Goal: Task Accomplishment & Management: Use online tool/utility

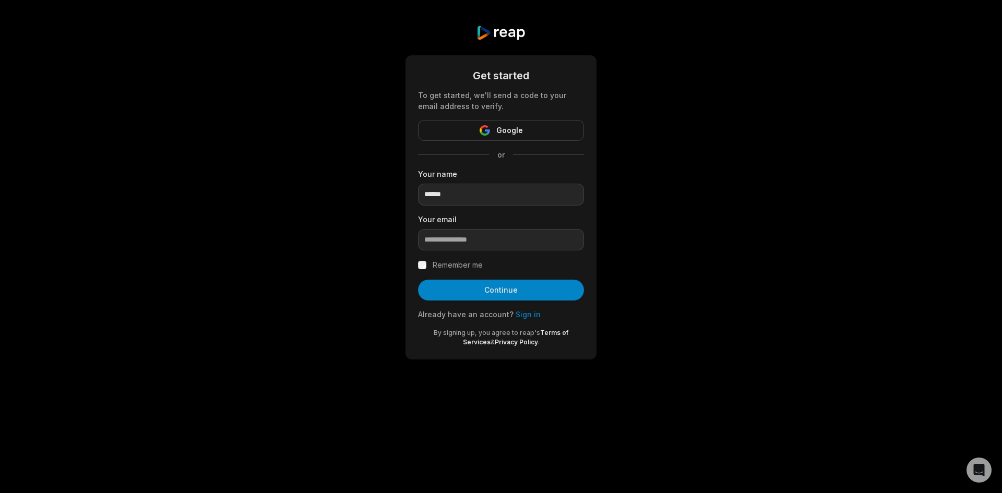
type input "******"
click at [512, 242] on input "email" at bounding box center [501, 240] width 166 height 22
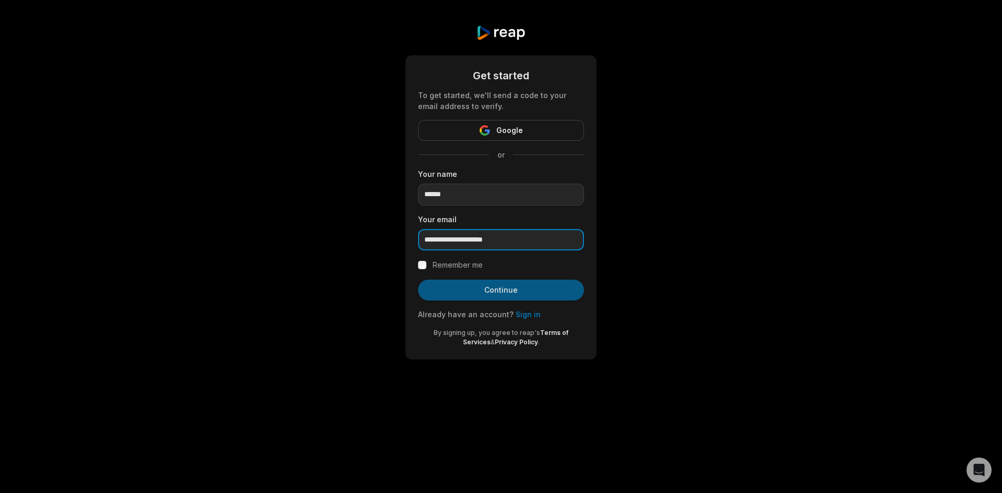
type input "**********"
click at [505, 287] on button "Continue" at bounding box center [501, 290] width 166 height 21
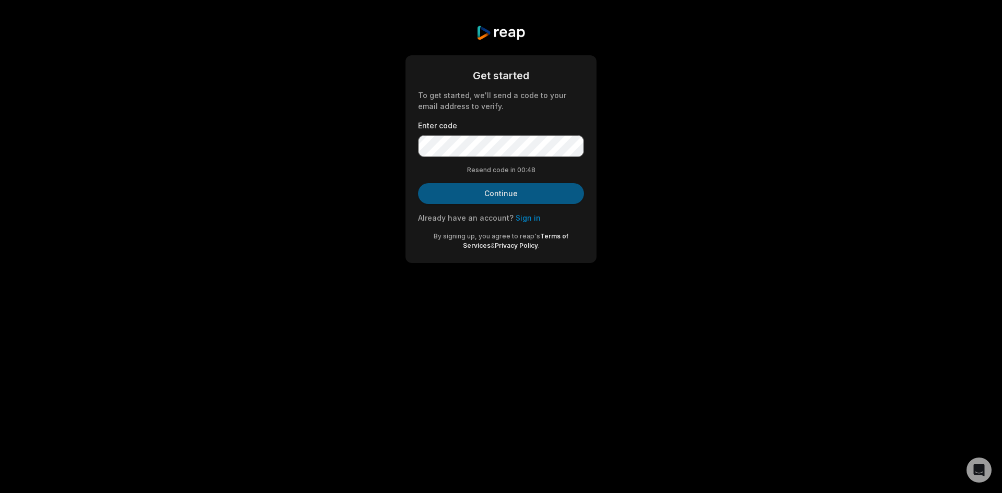
click at [510, 191] on button "Continue" at bounding box center [501, 193] width 166 height 21
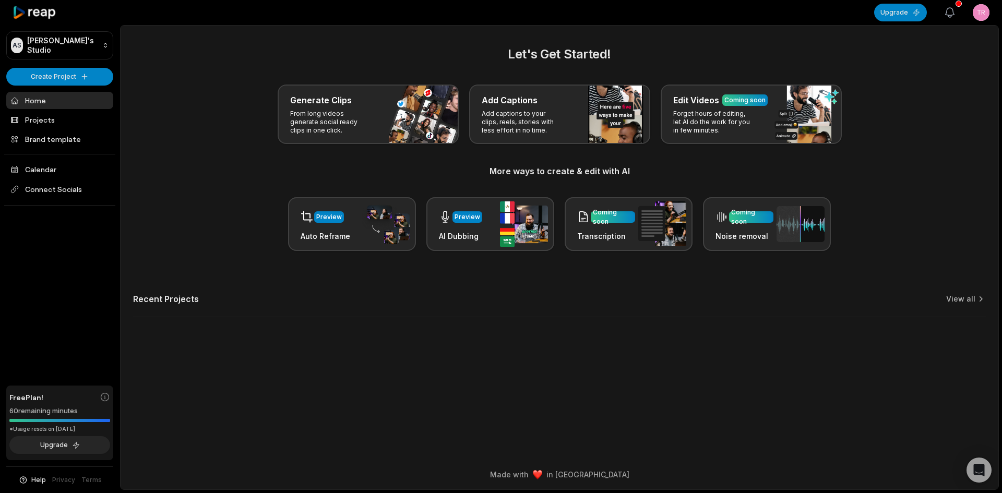
click at [959, 8] on button "View notifications" at bounding box center [949, 12] width 23 height 23
click at [952, 14] on icon "button" at bounding box center [950, 12] width 13 height 13
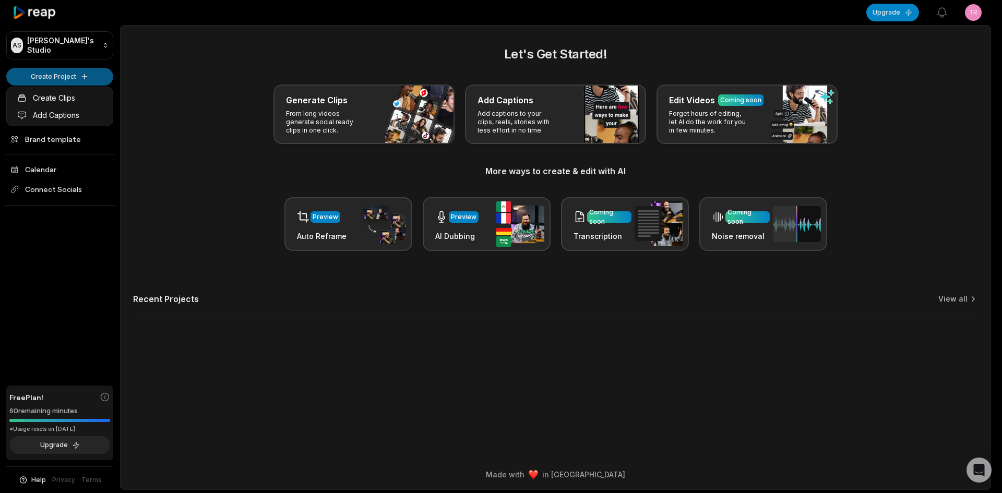
click at [71, 69] on html "AS Aditya's Studio Create Project Home Projects Brand template Calendar Connect…" at bounding box center [501, 246] width 1002 height 493
click at [71, 97] on link "Create Clips" at bounding box center [60, 97] width 102 height 17
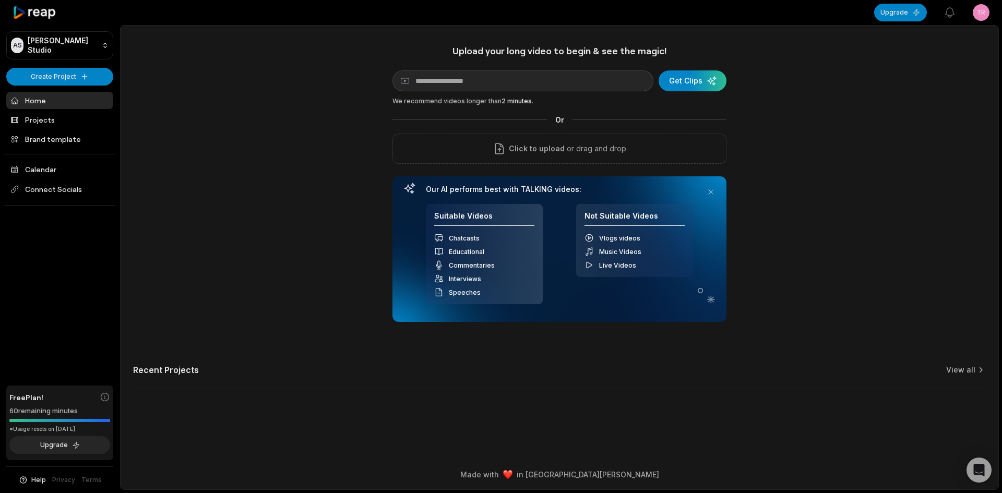
type input "**********"
drag, startPoint x: 520, startPoint y: 88, endPoint x: 405, endPoint y: 96, distance: 115.1
click at [405, 96] on div "**********" at bounding box center [559, 183] width 334 height 277
paste input "**********"
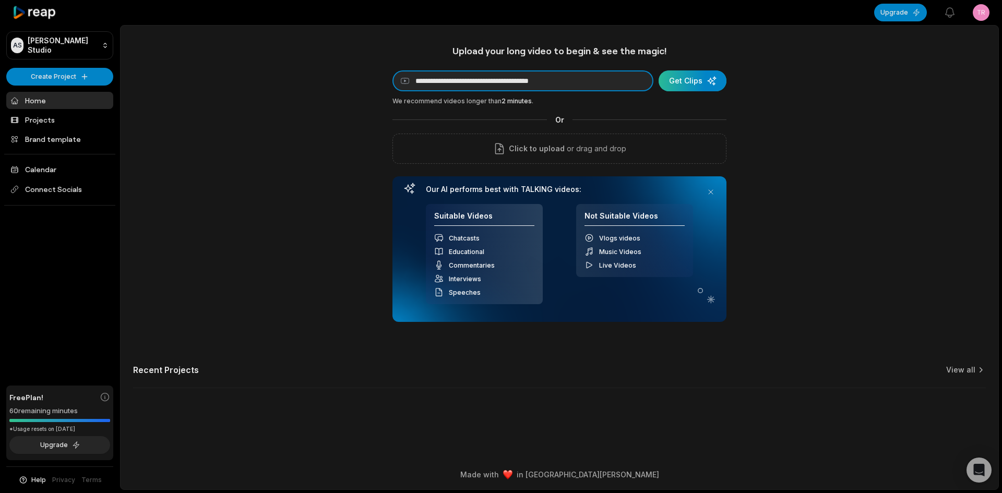
type input "**********"
click at [705, 79] on div "submit" at bounding box center [693, 80] width 68 height 21
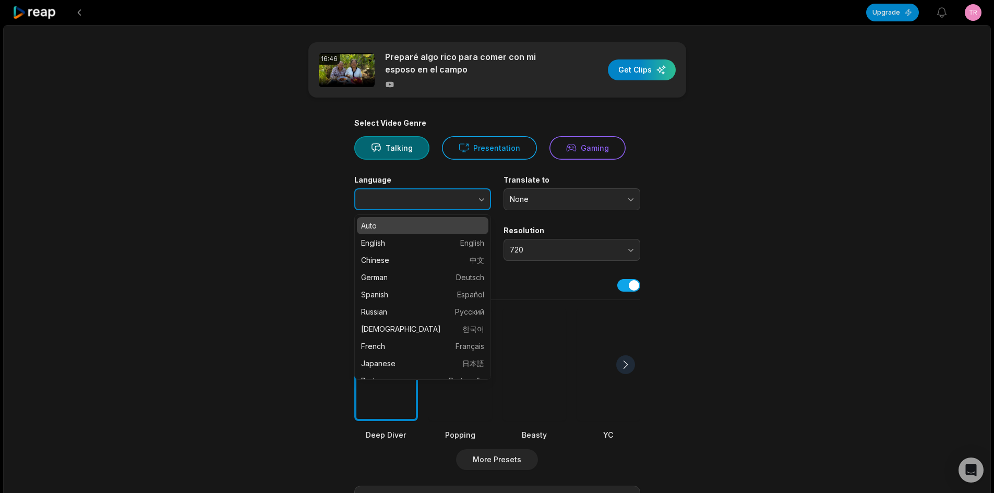
click at [464, 202] on button "button" at bounding box center [460, 199] width 59 height 22
type input "*******"
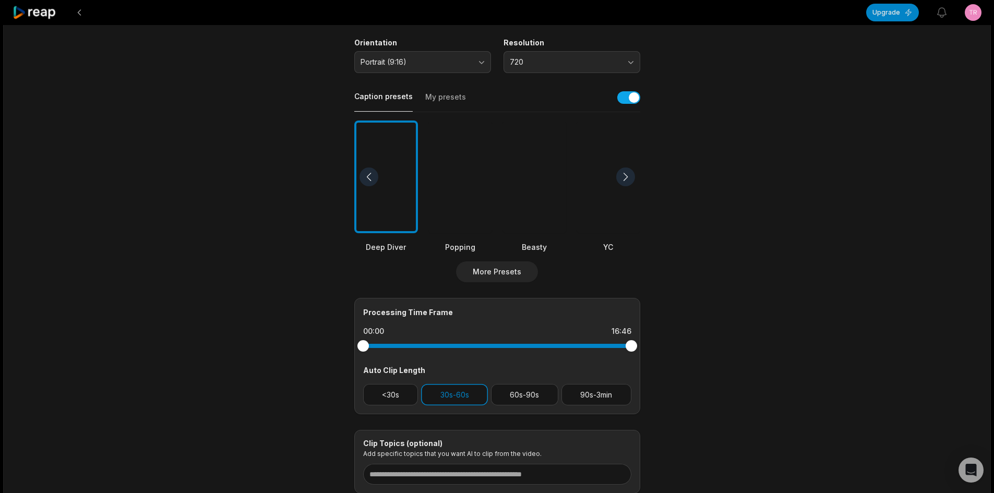
scroll to position [209, 0]
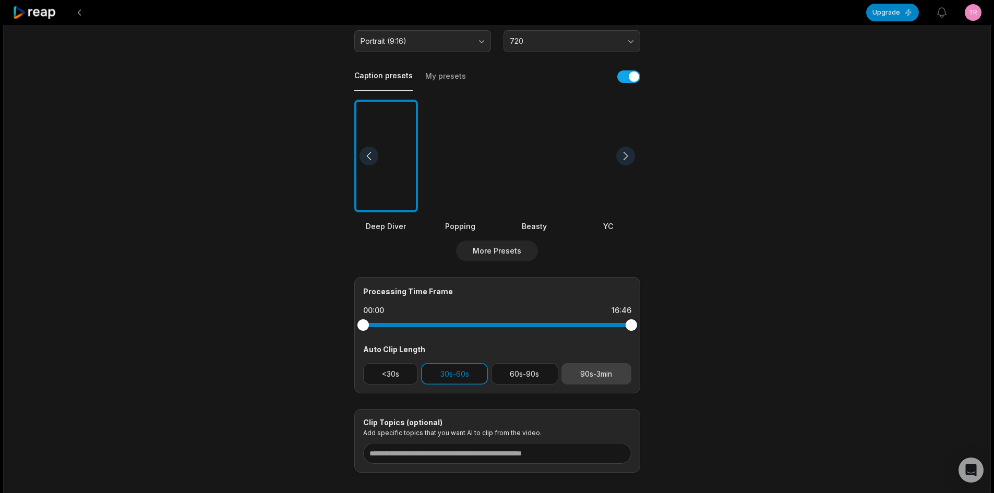
click at [597, 372] on button "90s-3min" at bounding box center [597, 373] width 70 height 21
click at [453, 373] on button "30s-60s" at bounding box center [454, 373] width 67 height 21
click at [523, 373] on button "60s-90s" at bounding box center [524, 373] width 67 height 21
click at [556, 181] on div at bounding box center [535, 156] width 64 height 113
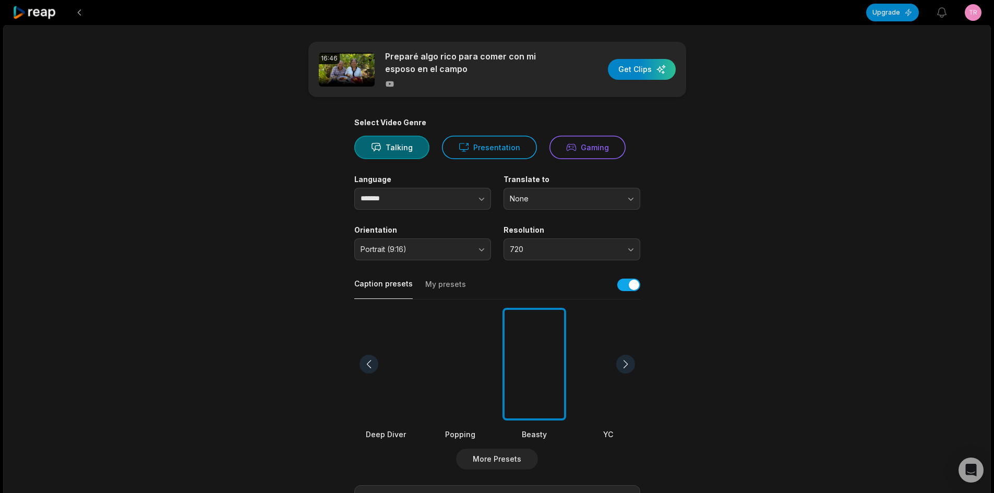
scroll to position [0, 0]
click at [626, 365] on div at bounding box center [625, 364] width 19 height 19
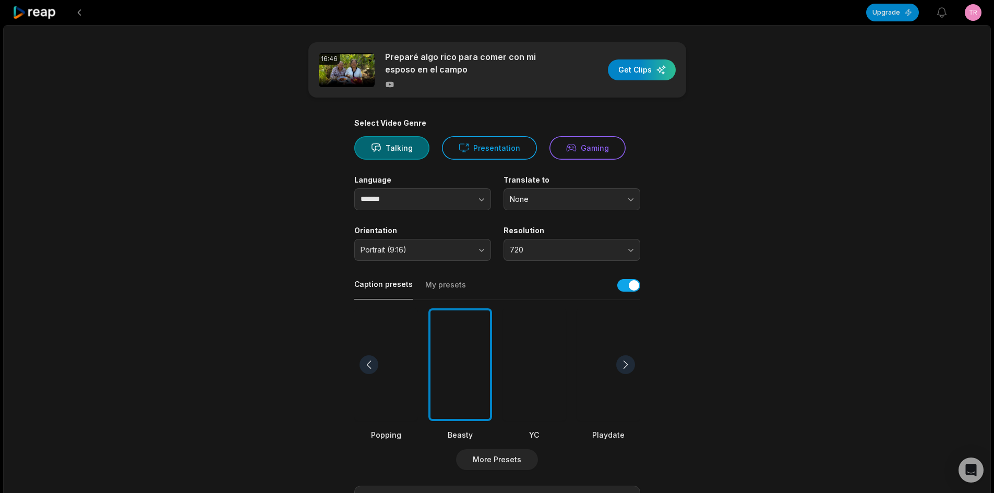
click at [626, 365] on div at bounding box center [625, 364] width 19 height 19
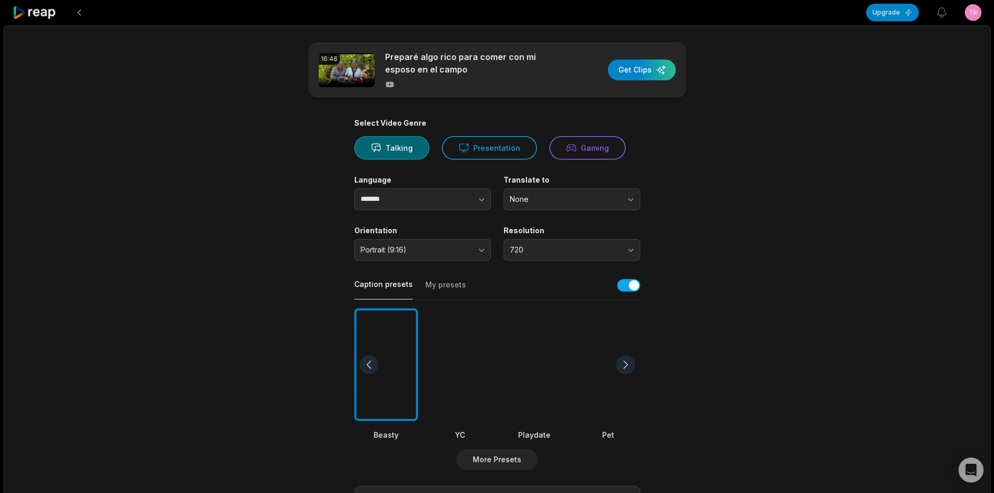
click at [622, 364] on div at bounding box center [625, 364] width 19 height 19
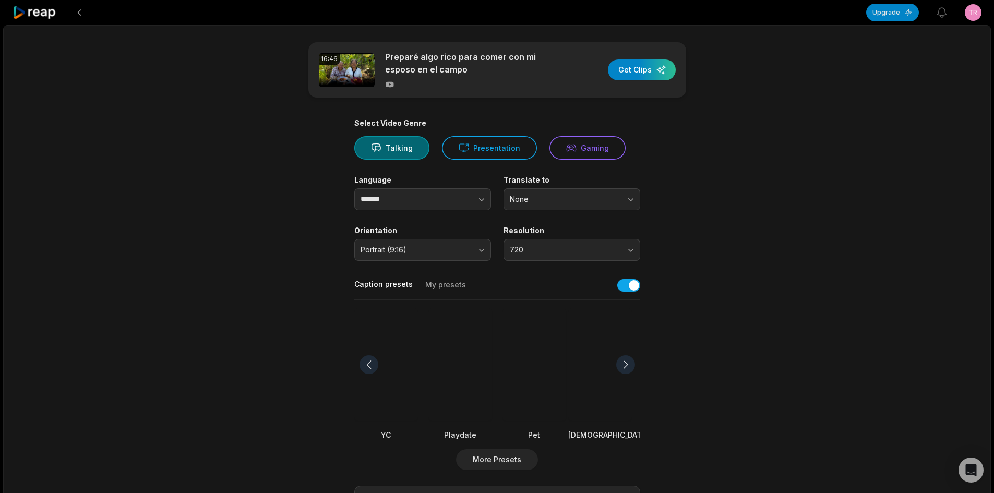
click at [622, 364] on div at bounding box center [625, 364] width 19 height 19
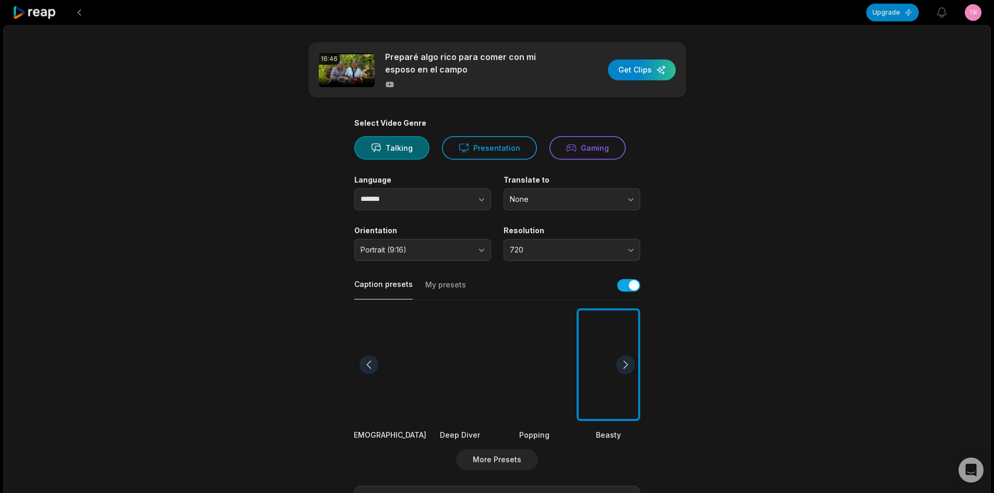
click at [613, 365] on div at bounding box center [609, 364] width 64 height 113
click at [618, 363] on div at bounding box center [625, 364] width 19 height 19
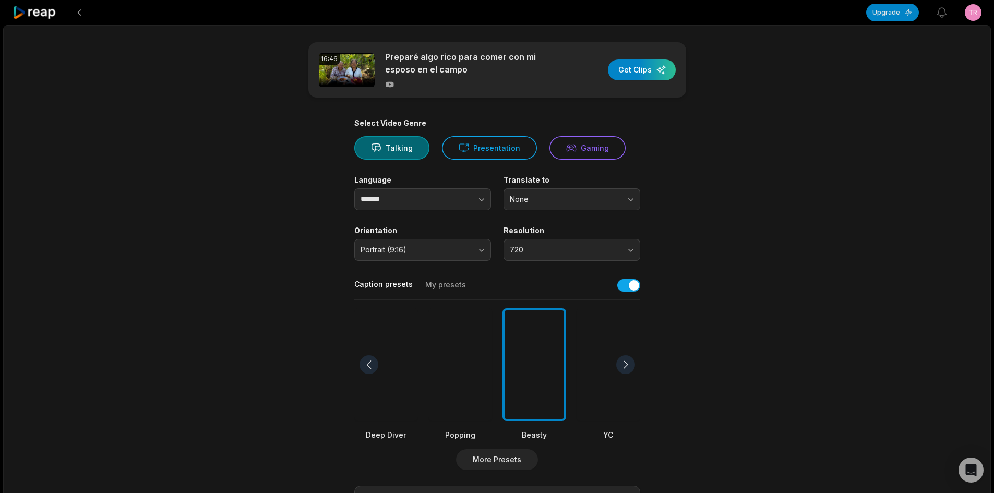
click at [618, 363] on div at bounding box center [625, 364] width 19 height 19
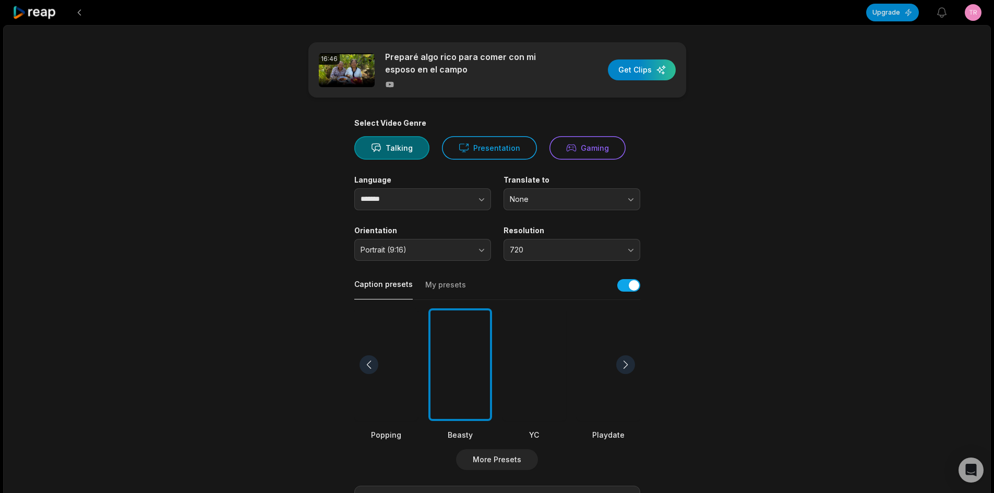
click at [618, 363] on div at bounding box center [625, 364] width 19 height 19
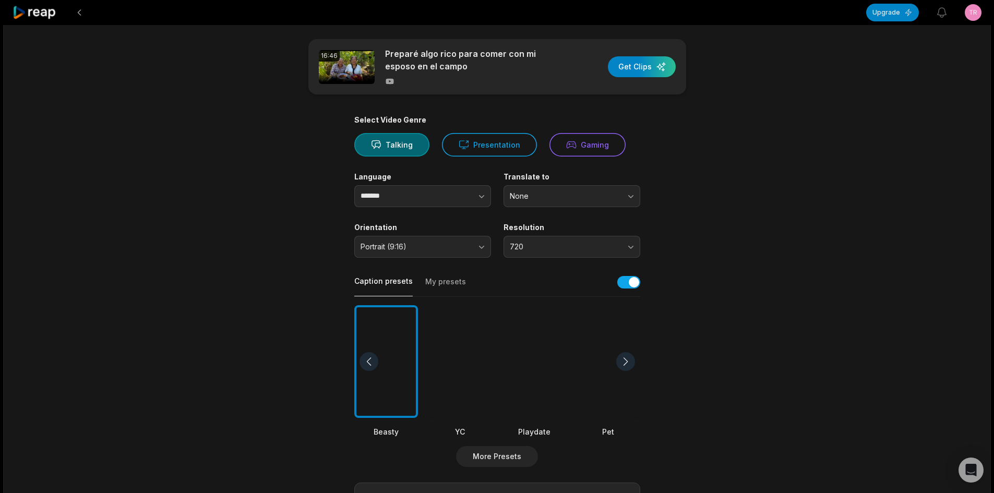
scroll to position [3, 0]
click at [369, 355] on div at bounding box center [369, 362] width 19 height 19
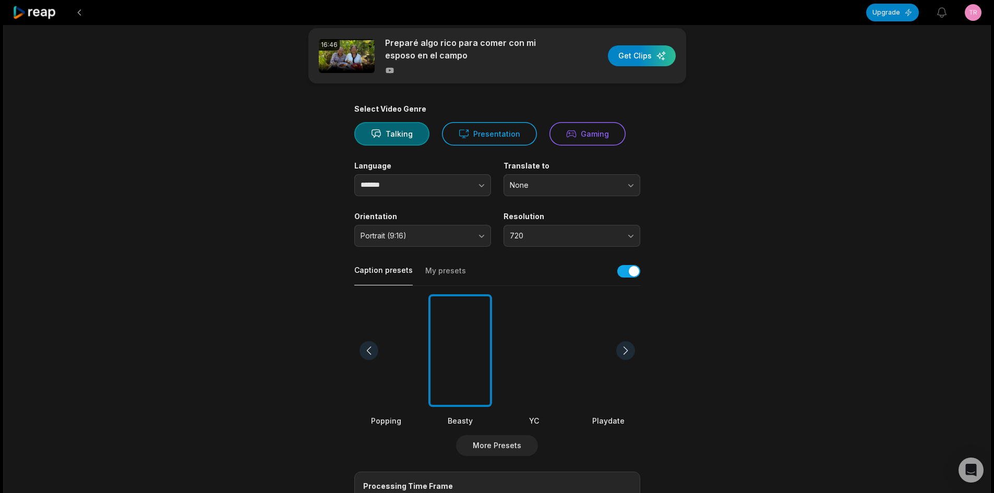
scroll to position [0, 0]
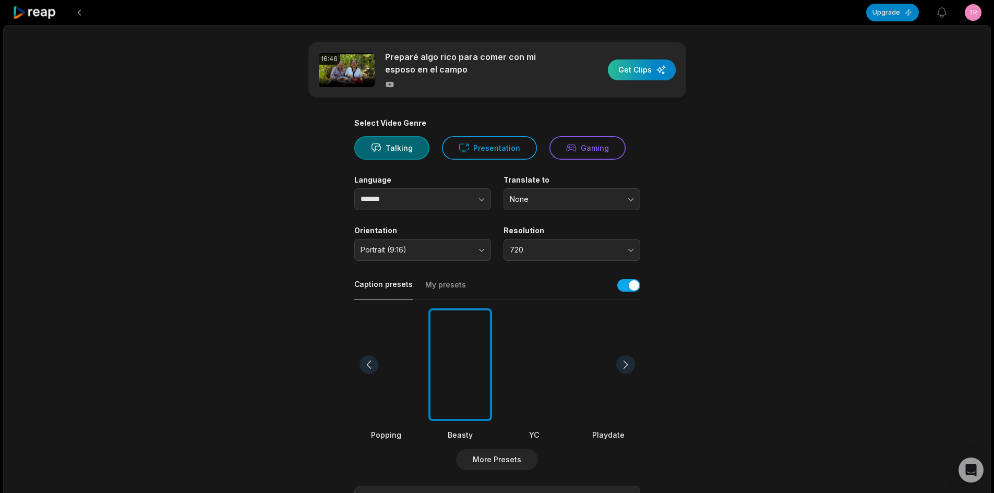
click at [647, 67] on div "button" at bounding box center [642, 69] width 68 height 21
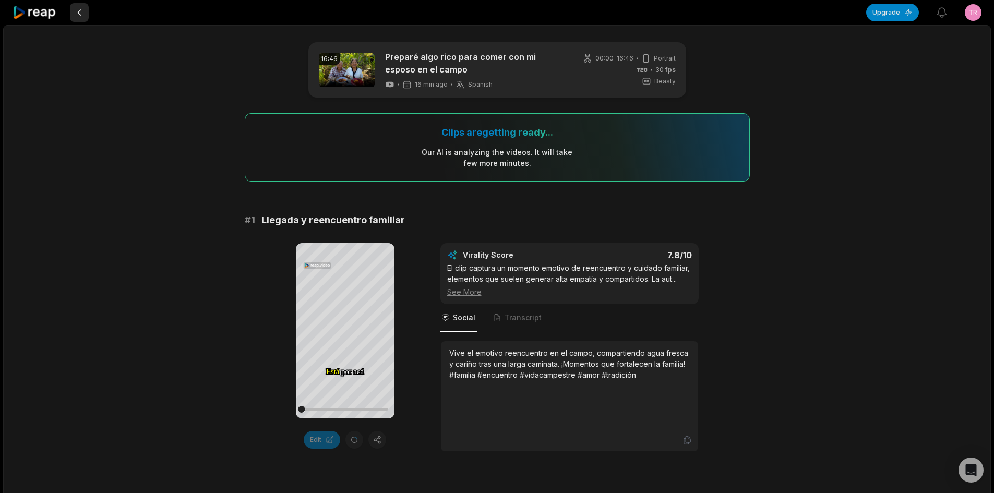
click at [76, 11] on button at bounding box center [79, 12] width 19 height 19
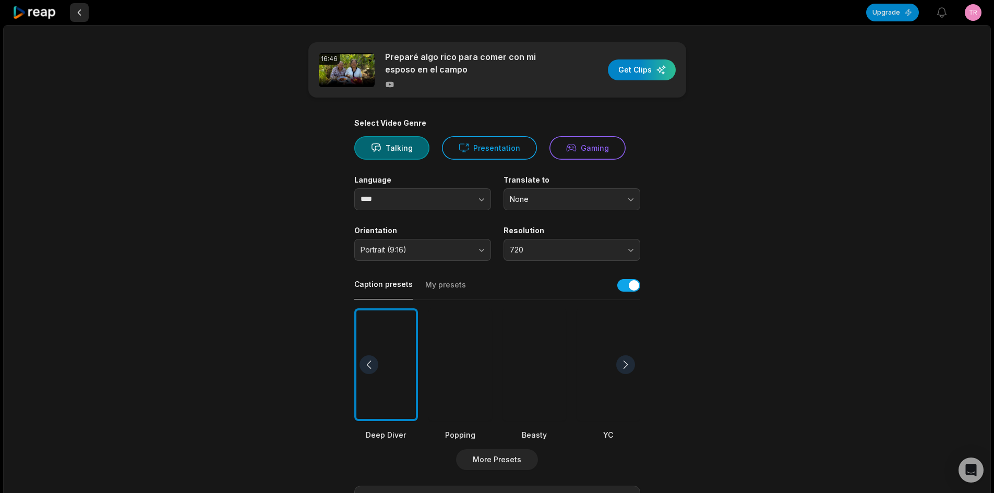
click at [76, 12] on button at bounding box center [79, 12] width 19 height 19
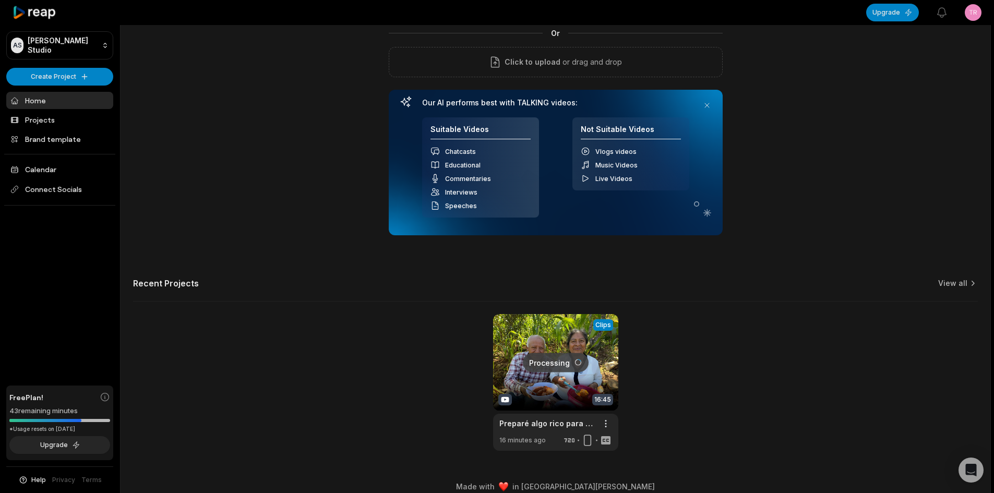
scroll to position [99, 0]
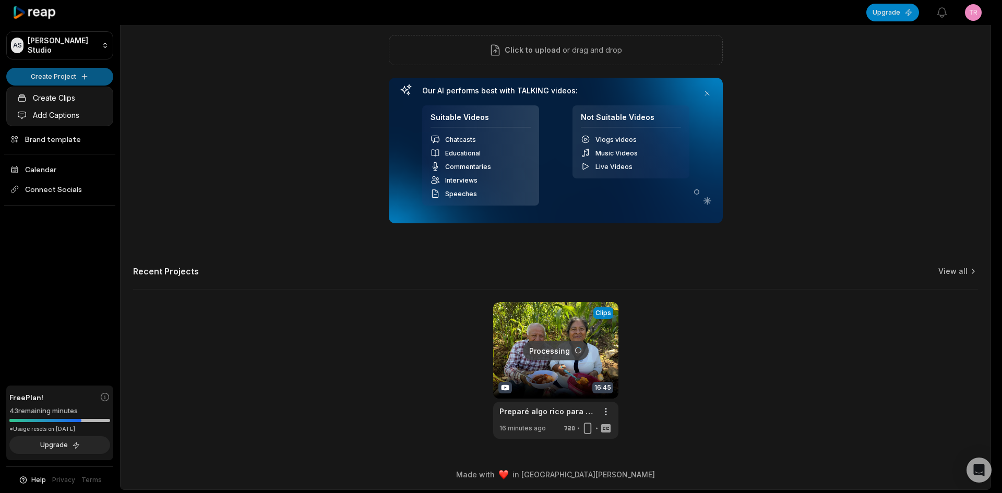
click at [78, 72] on html "AS Aditya's Studio Create Project Home Projects Brand template Calendar Connect…" at bounding box center [501, 147] width 1002 height 493
click at [73, 99] on link "Create Clips" at bounding box center [60, 97] width 102 height 17
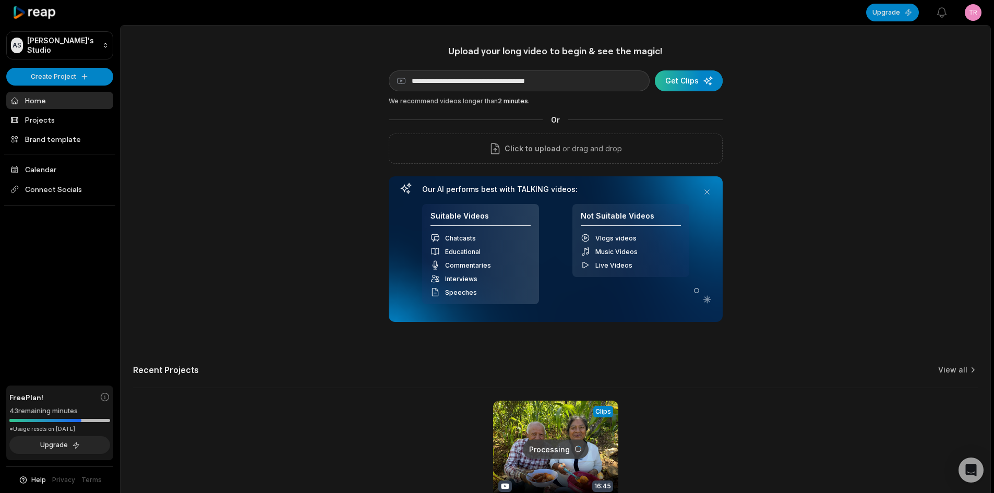
type input "**********"
click at [696, 80] on div "submit" at bounding box center [689, 80] width 68 height 21
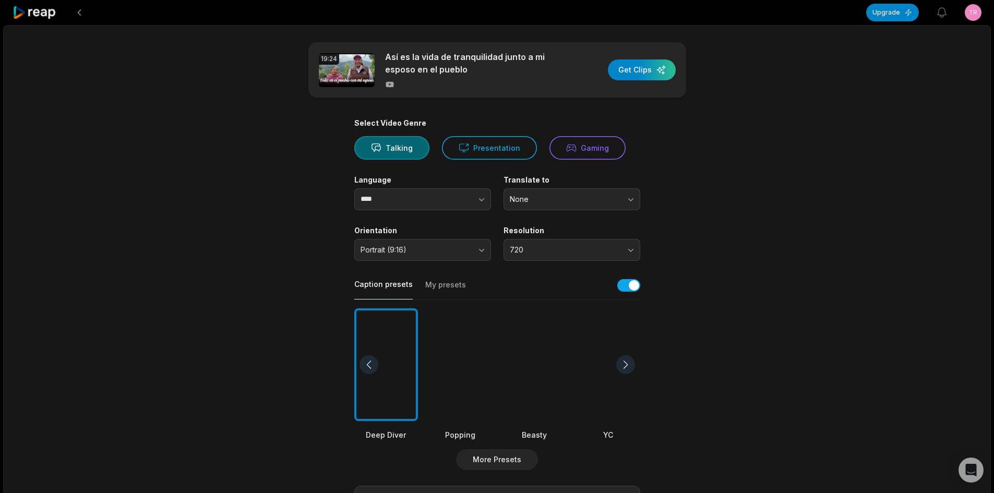
click at [613, 334] on div at bounding box center [609, 364] width 64 height 113
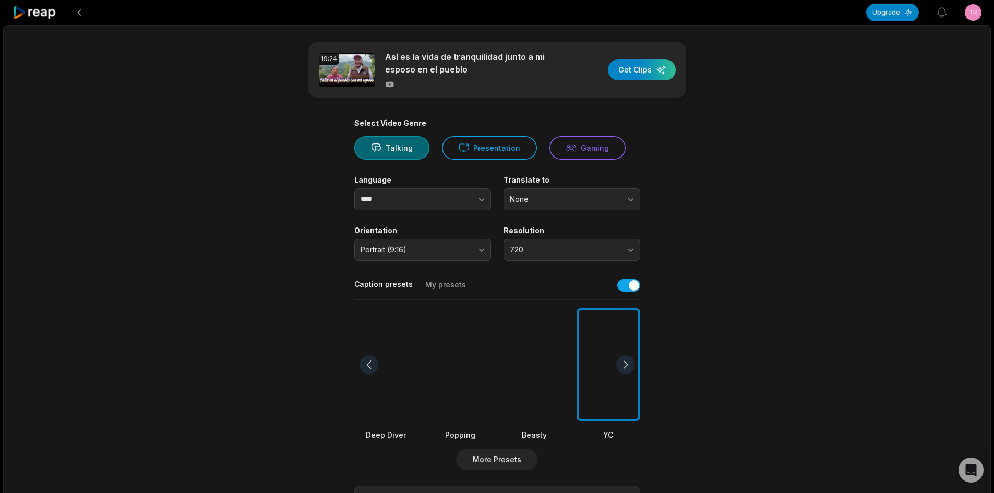
click at [622, 365] on div at bounding box center [625, 364] width 19 height 19
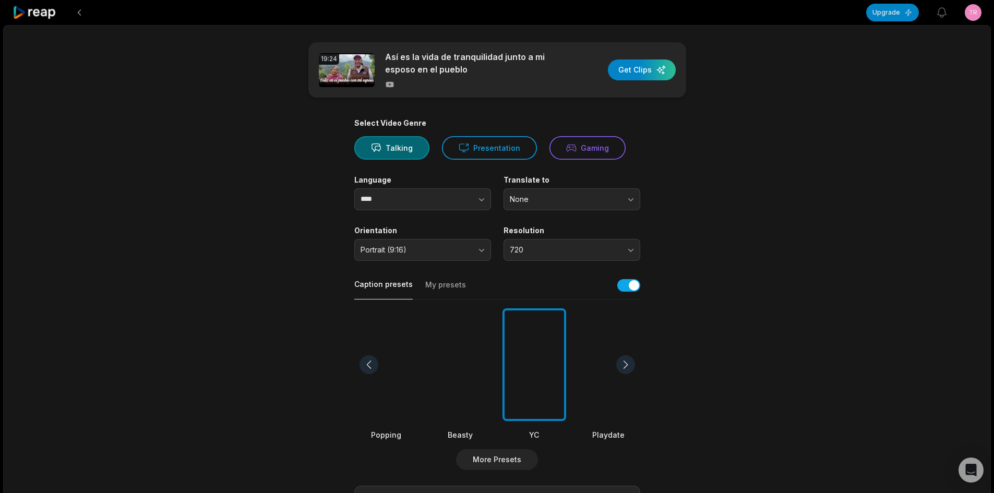
click at [629, 361] on div at bounding box center [625, 364] width 19 height 19
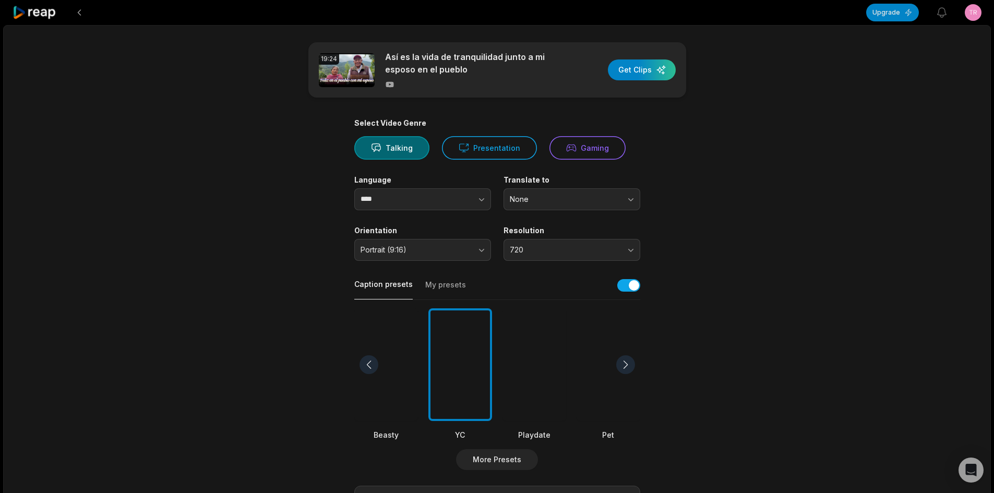
click at [629, 361] on div at bounding box center [625, 364] width 19 height 19
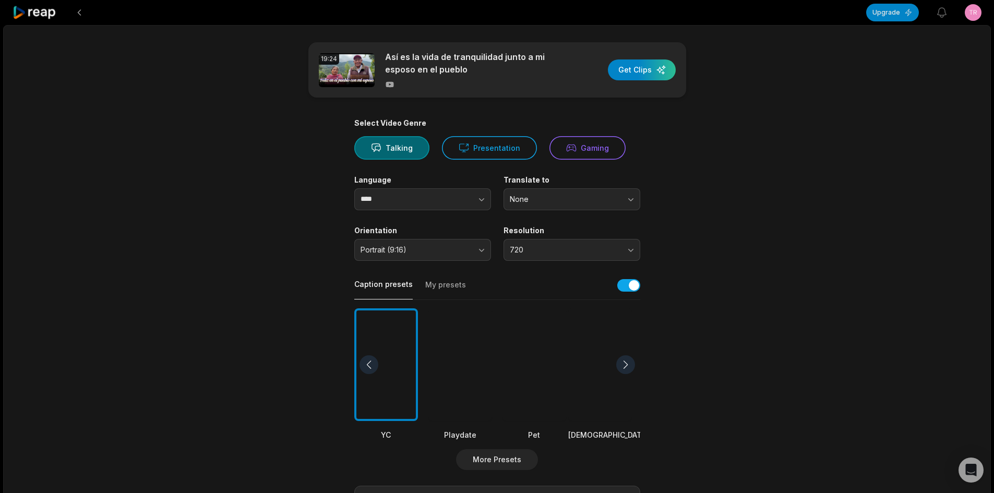
click at [629, 361] on div at bounding box center [625, 364] width 19 height 19
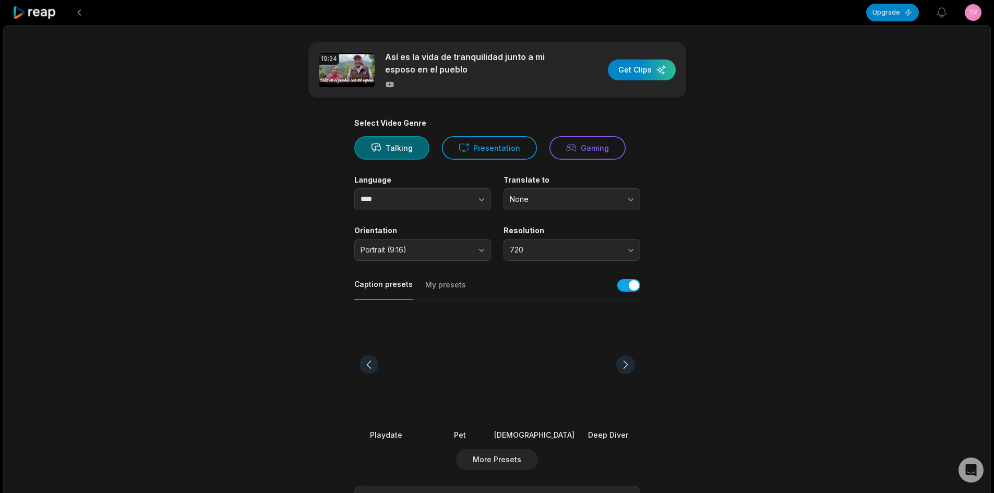
click at [629, 361] on div at bounding box center [625, 364] width 19 height 19
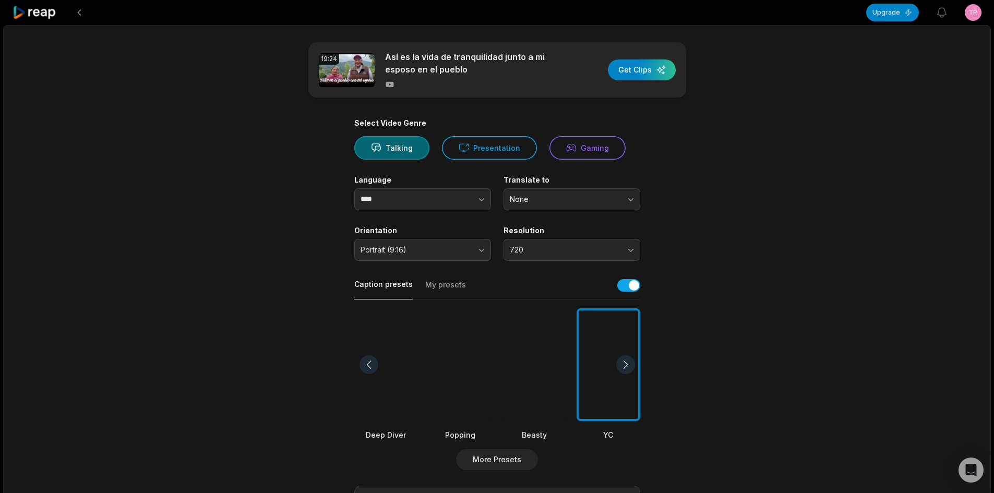
click at [629, 361] on div at bounding box center [625, 364] width 19 height 19
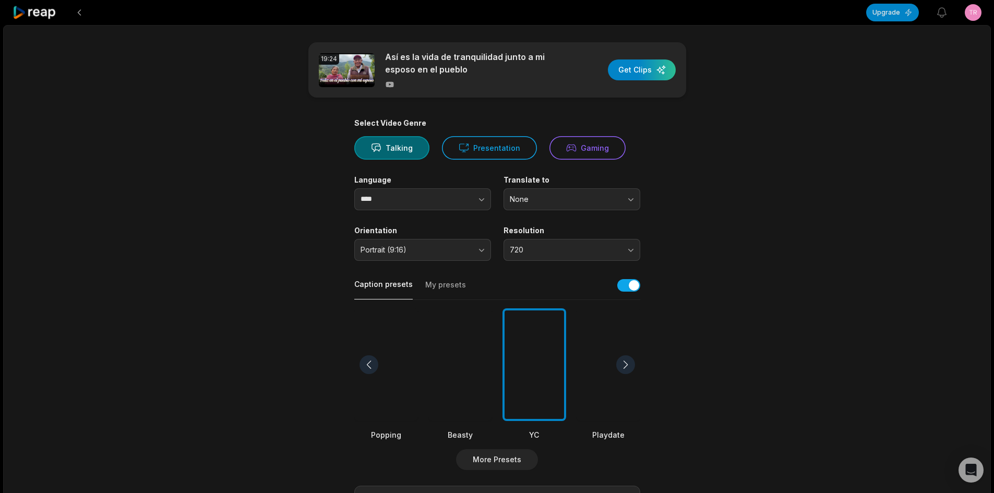
click at [629, 361] on div at bounding box center [625, 364] width 19 height 19
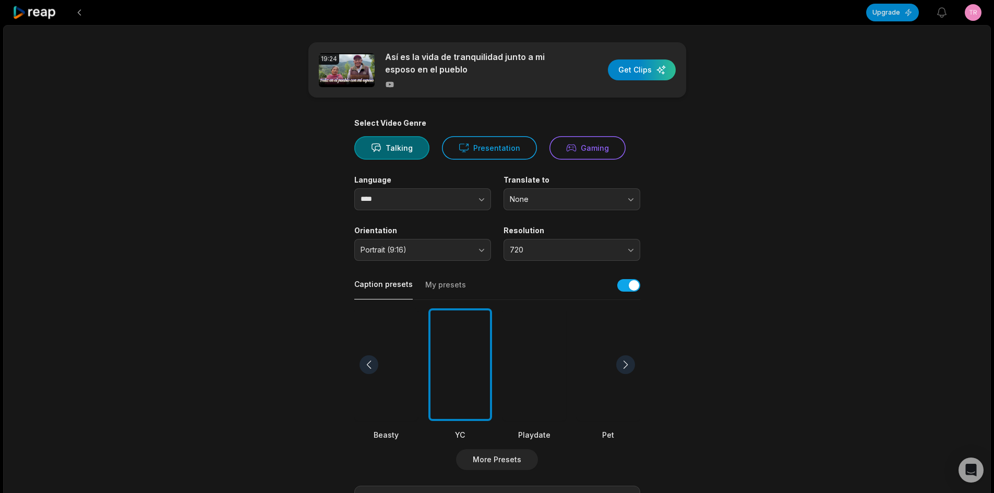
click at [452, 387] on div at bounding box center [460, 364] width 64 height 113
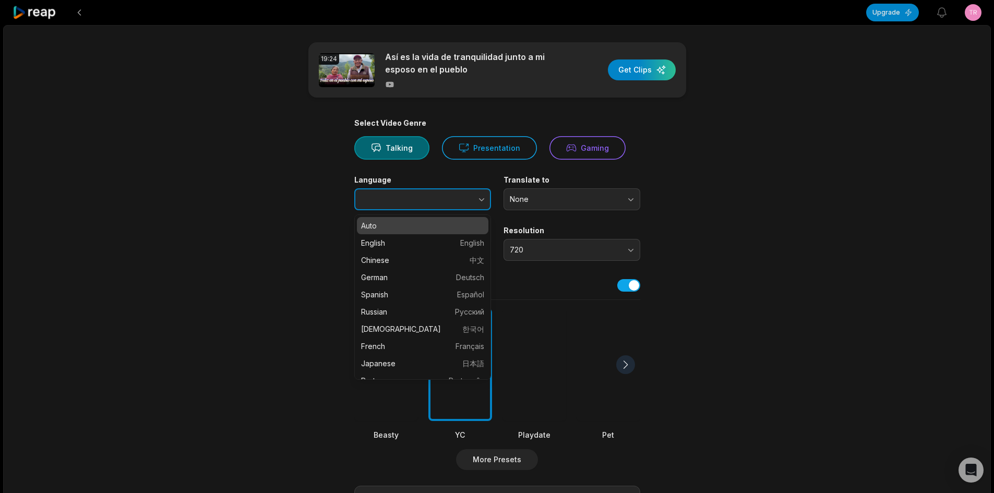
click at [479, 199] on icon "button" at bounding box center [481, 199] width 5 height 3
type input "*******"
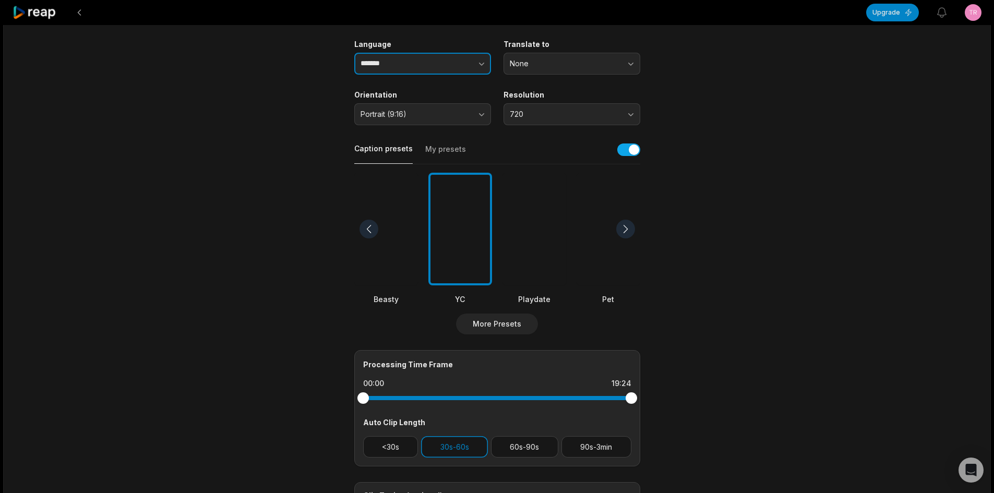
scroll to position [209, 0]
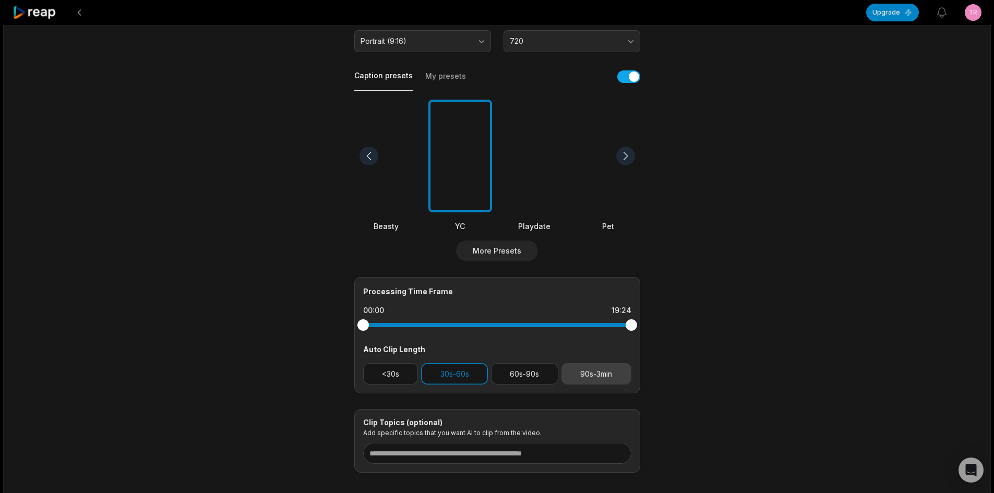
click at [586, 371] on button "90s-3min" at bounding box center [597, 373] width 70 height 21
click at [518, 374] on button "60s-90s" at bounding box center [524, 373] width 67 height 21
click at [454, 366] on button "30s-60s" at bounding box center [454, 373] width 67 height 21
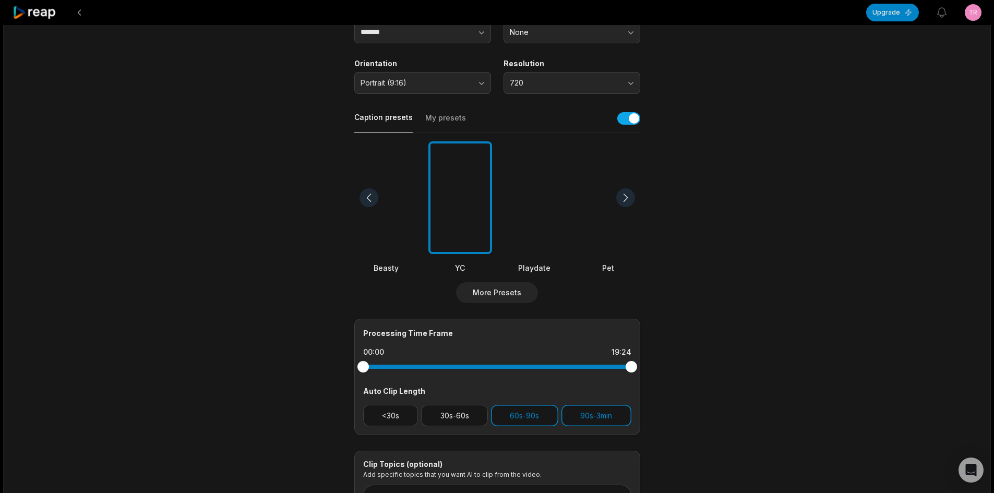
scroll to position [0, 0]
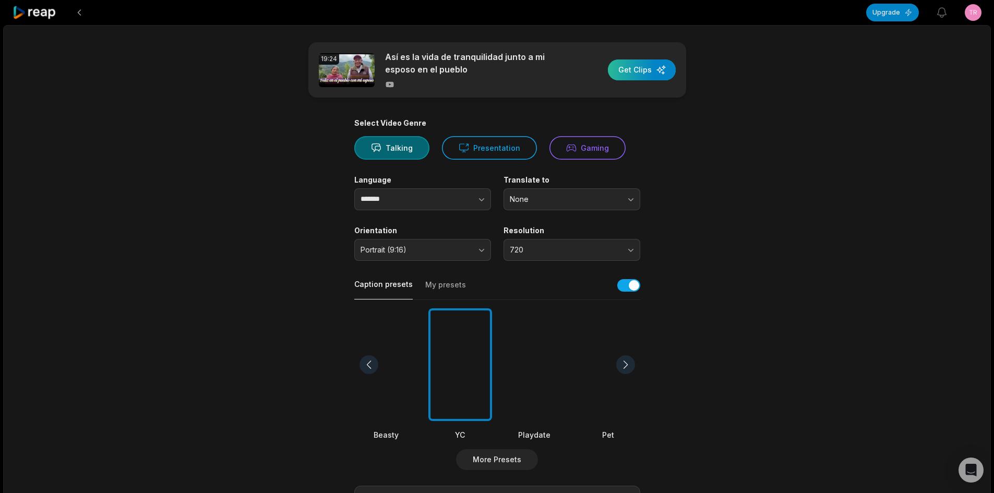
click at [661, 74] on div "button" at bounding box center [642, 69] width 68 height 21
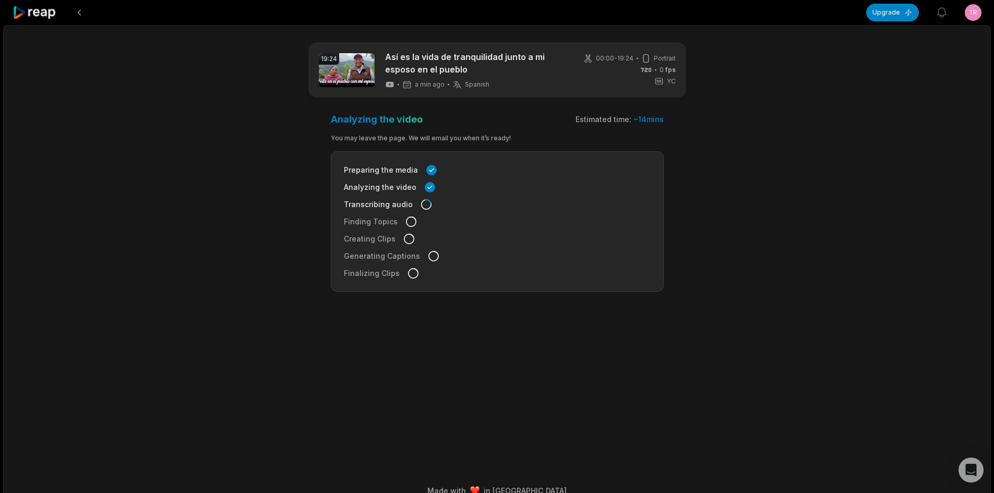
click at [34, 13] on icon at bounding box center [35, 13] width 44 height 14
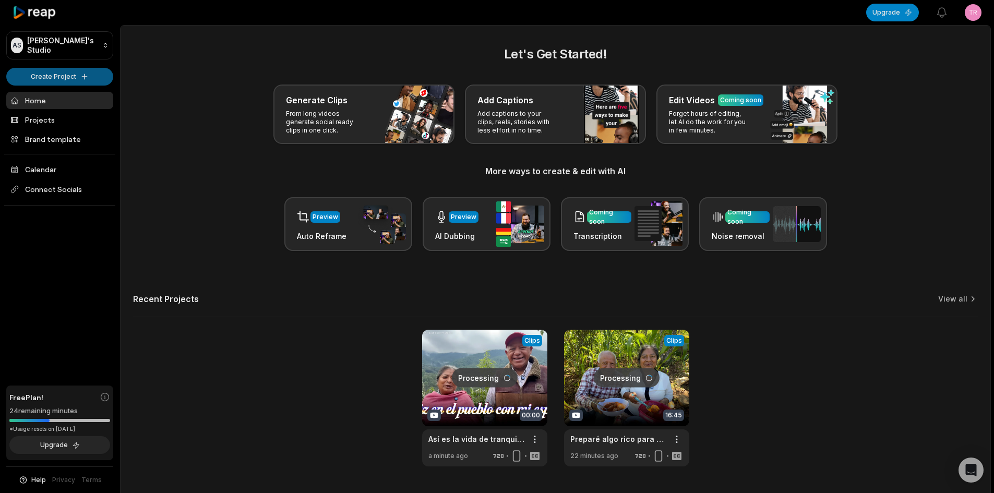
click at [74, 70] on html "AS Aditya's Studio Create Project Home Projects Brand template Calendar Connect…" at bounding box center [497, 246] width 994 height 493
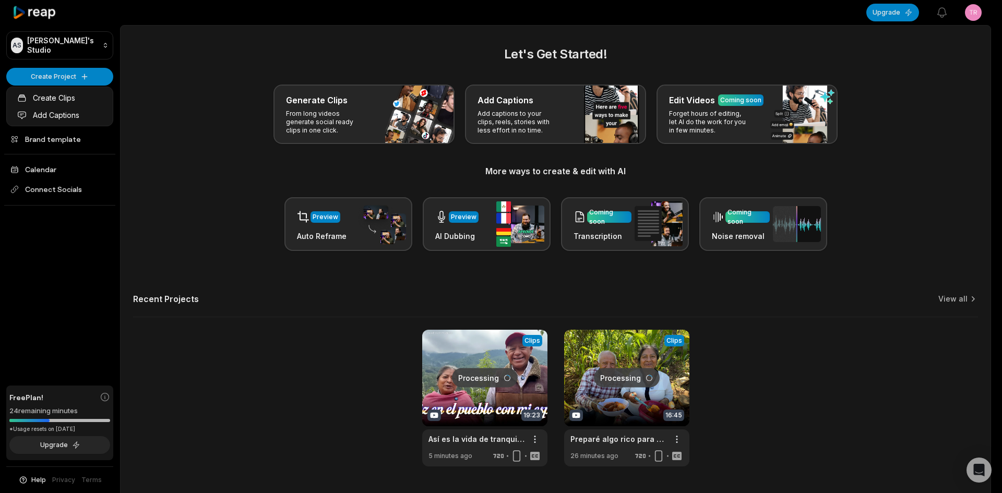
click at [184, 145] on html "AS Aditya's Studio Create Project Home Projects Brand template Calendar Connect…" at bounding box center [501, 246] width 1002 height 493
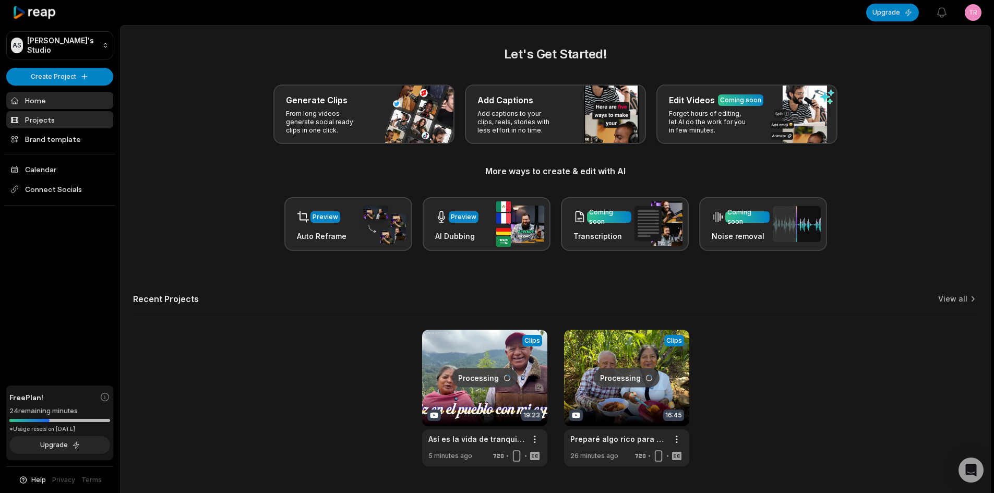
click at [62, 123] on link "Projects" at bounding box center [59, 119] width 107 height 17
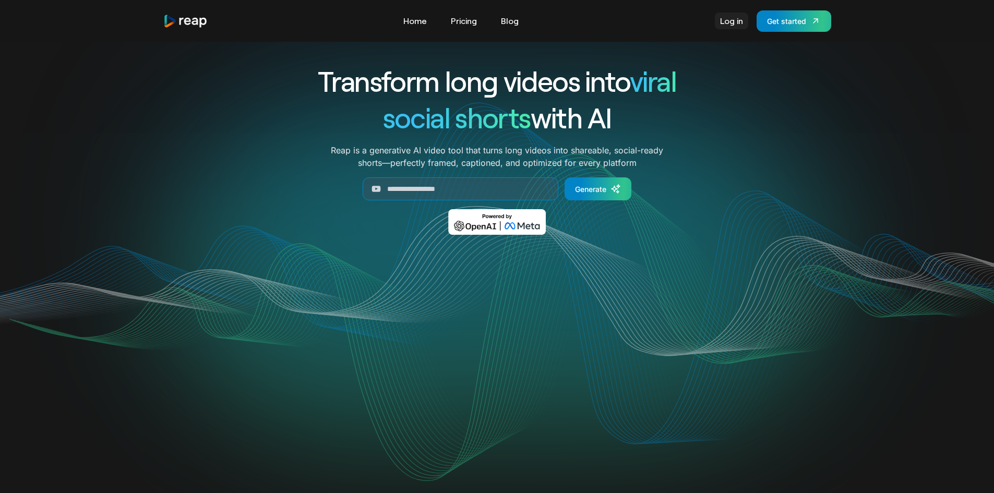
click at [732, 20] on link "Log in" at bounding box center [731, 21] width 33 height 17
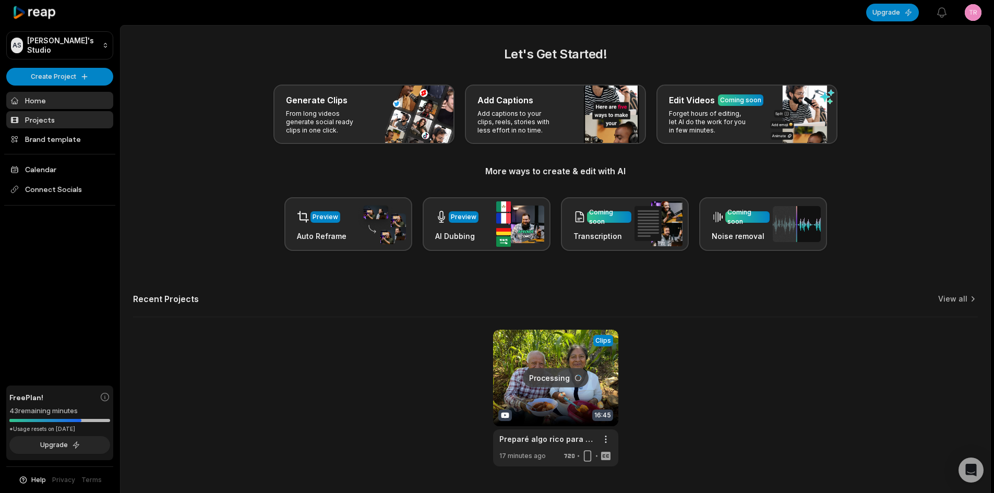
click at [43, 117] on link "Projects" at bounding box center [59, 119] width 107 height 17
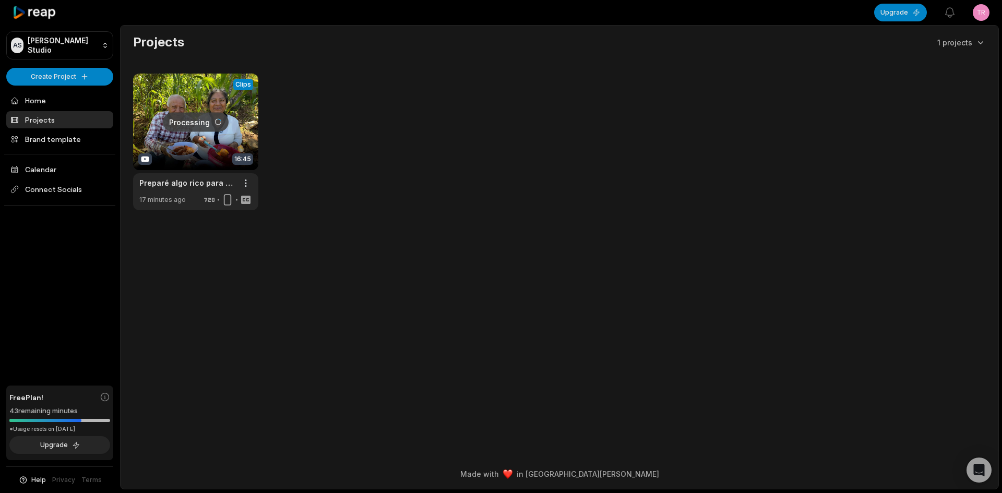
click at [200, 120] on link at bounding box center [195, 142] width 125 height 137
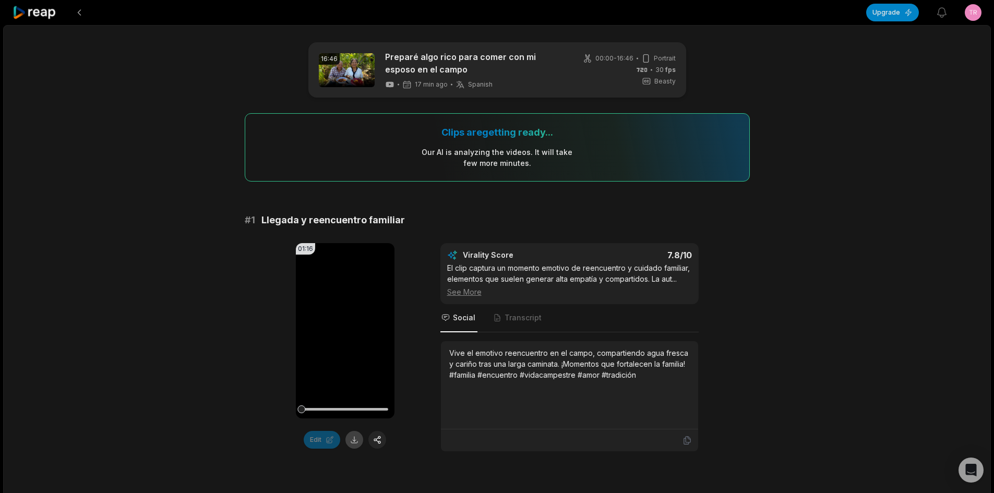
click at [354, 439] on button at bounding box center [354, 440] width 18 height 18
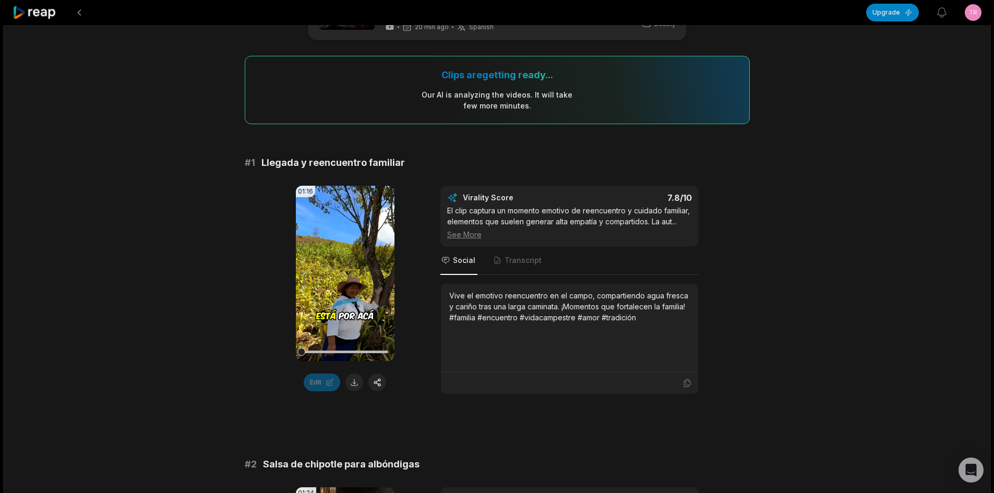
scroll to position [52, 0]
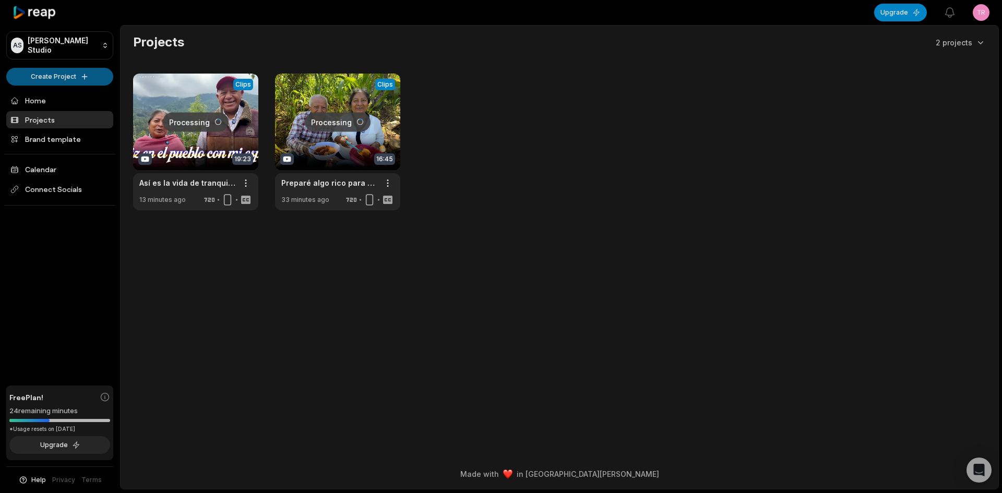
click at [57, 76] on html "AS Aditya's Studio Create Project Home Projects Brand template Calendar Connect…" at bounding box center [501, 246] width 1002 height 493
click at [59, 96] on link "Create Clips" at bounding box center [60, 97] width 102 height 17
click at [188, 123] on link at bounding box center [195, 142] width 125 height 137
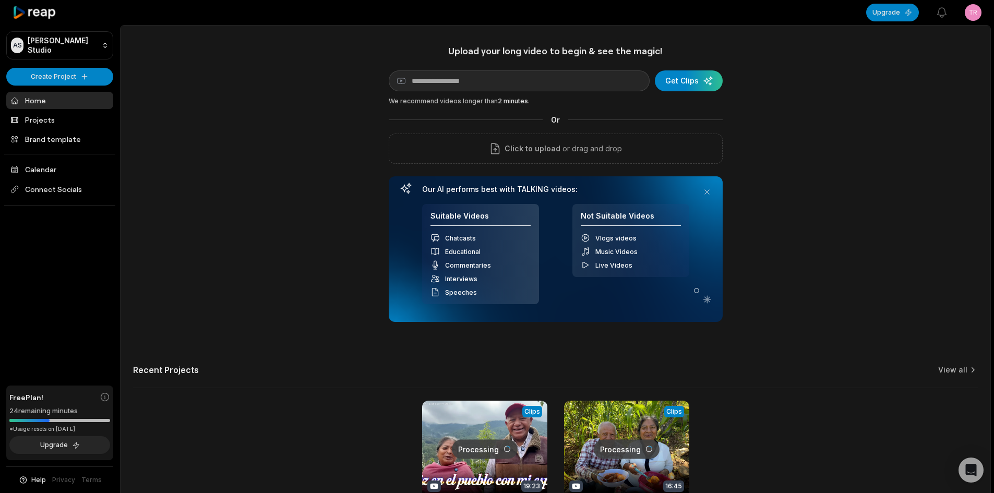
click at [487, 443] on link at bounding box center [484, 469] width 125 height 137
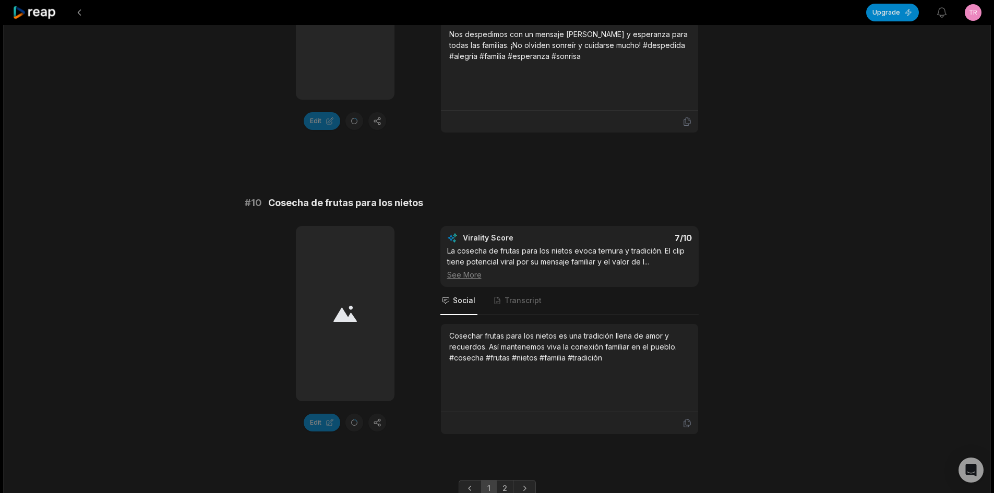
scroll to position [2777, 0]
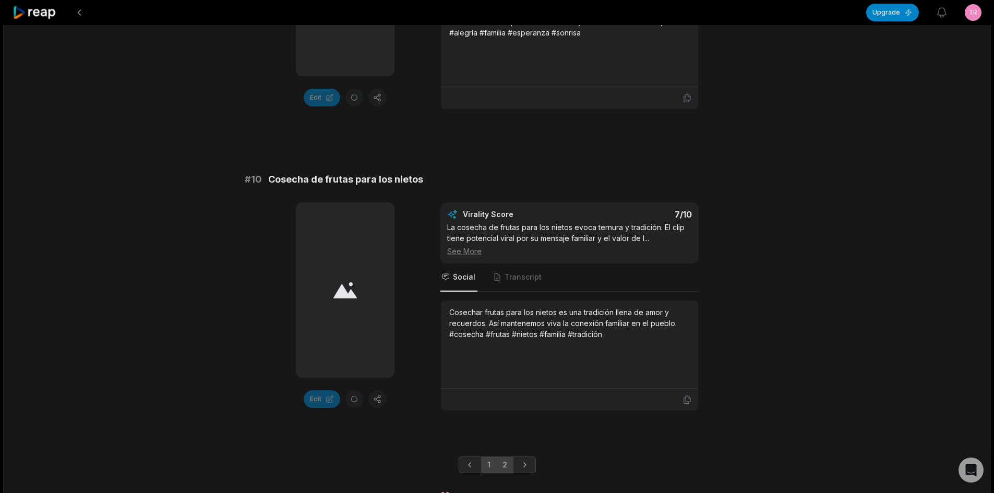
click at [506, 457] on link "2" at bounding box center [504, 465] width 17 height 17
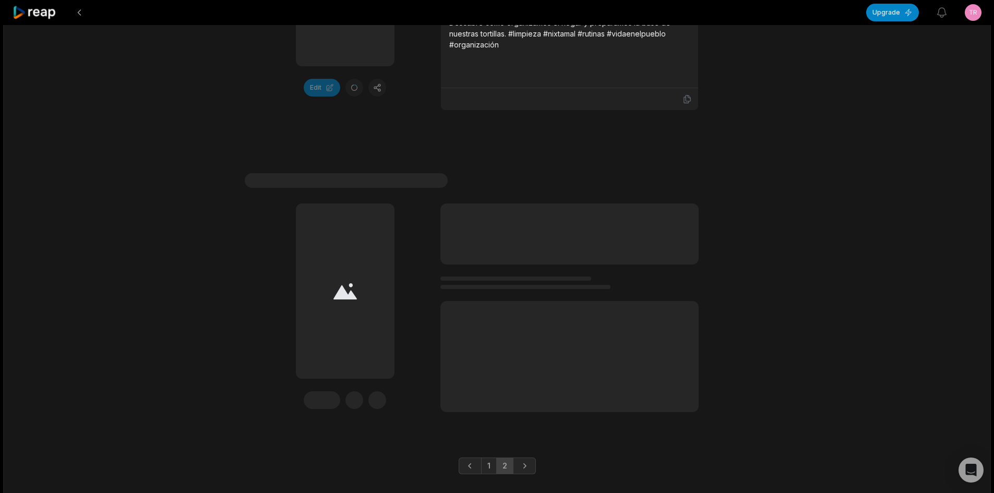
scroll to position [1280, 0]
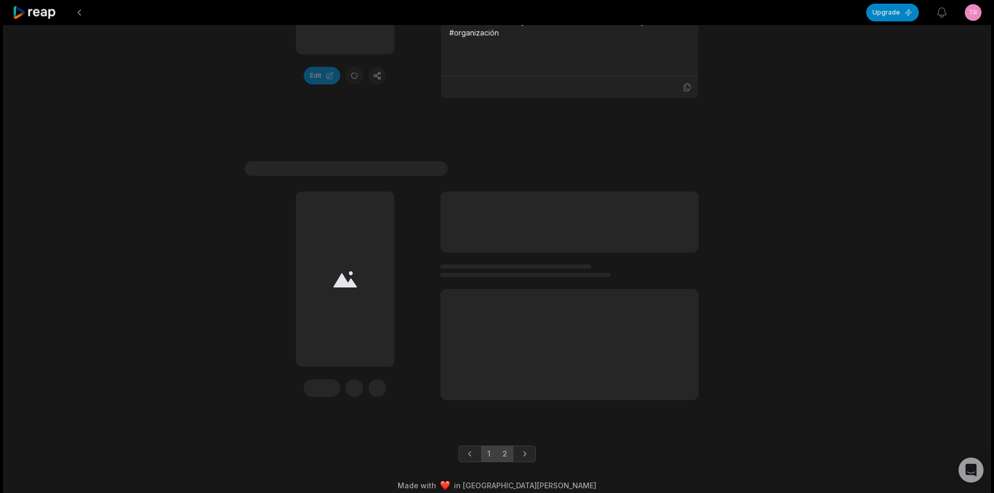
click at [492, 446] on link "1" at bounding box center [489, 454] width 16 height 17
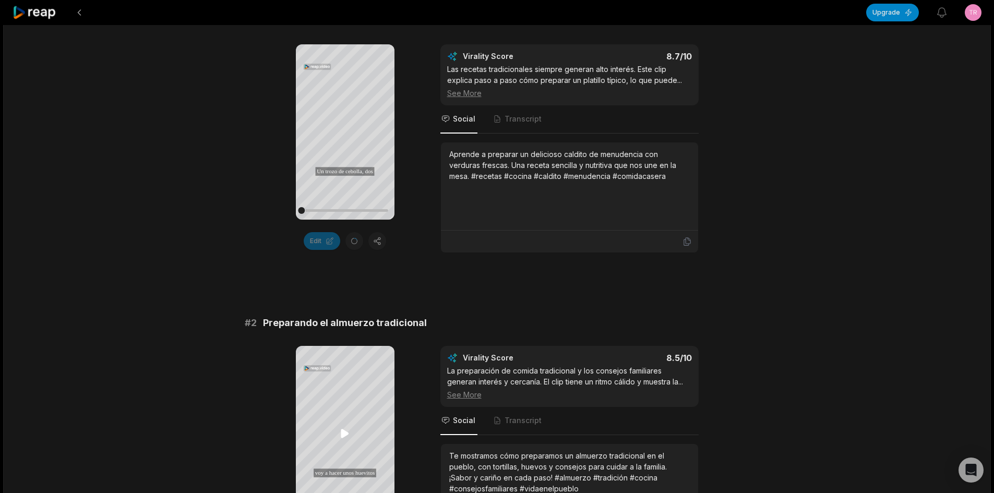
scroll to position [132, 0]
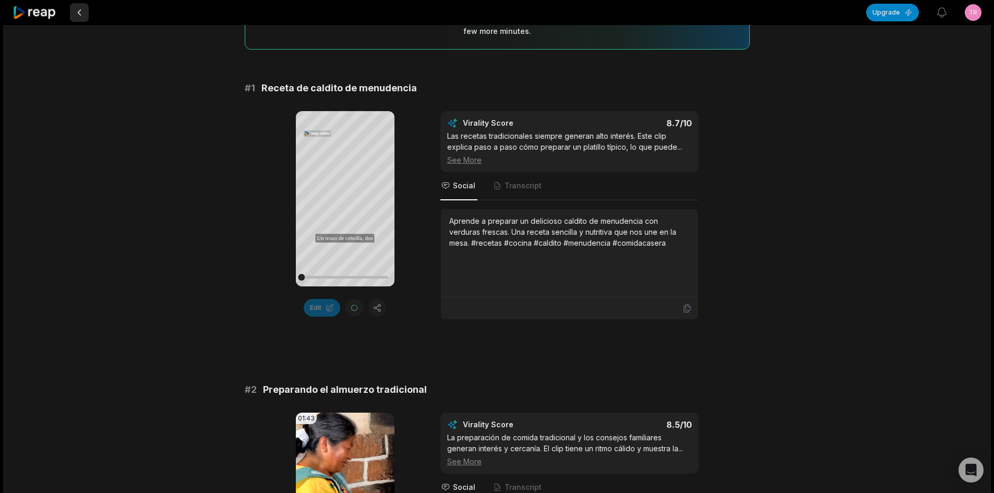
click at [73, 14] on button at bounding box center [79, 12] width 19 height 19
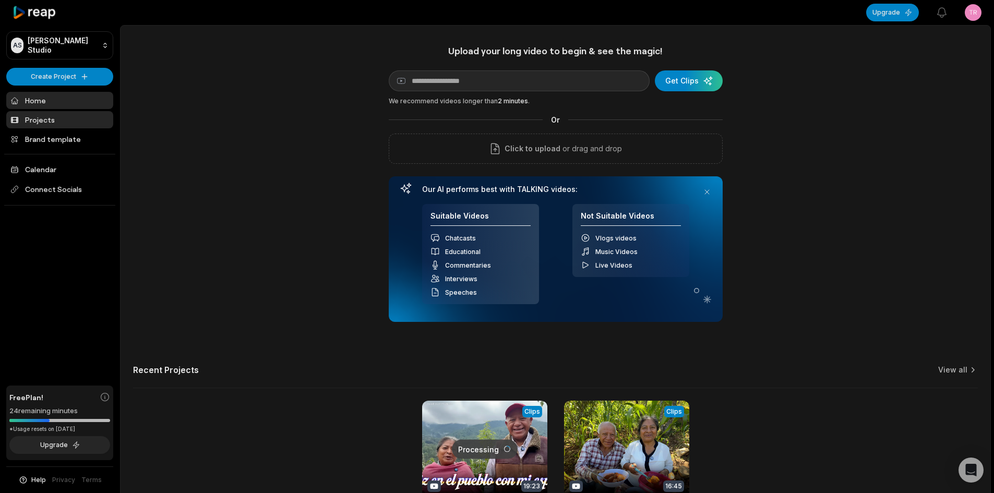
click at [56, 121] on link "Projects" at bounding box center [59, 119] width 107 height 17
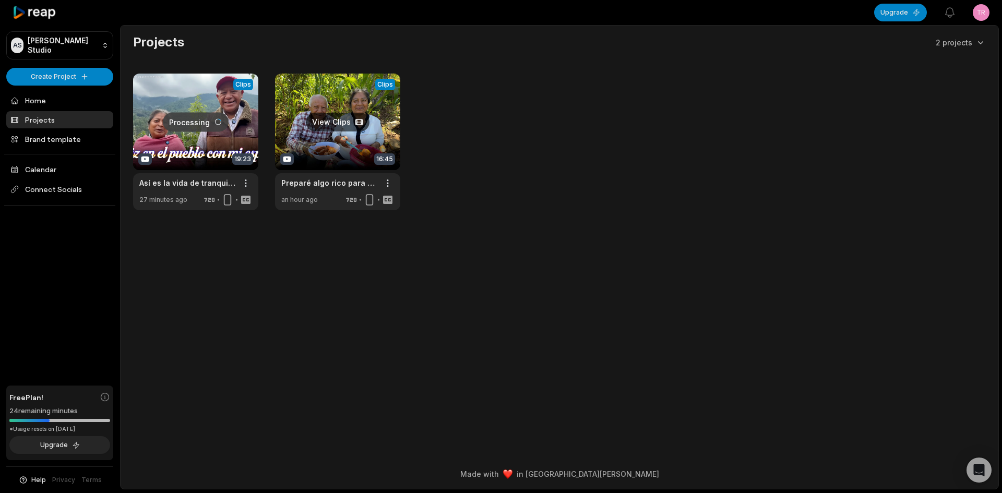
click at [329, 118] on link at bounding box center [337, 142] width 125 height 137
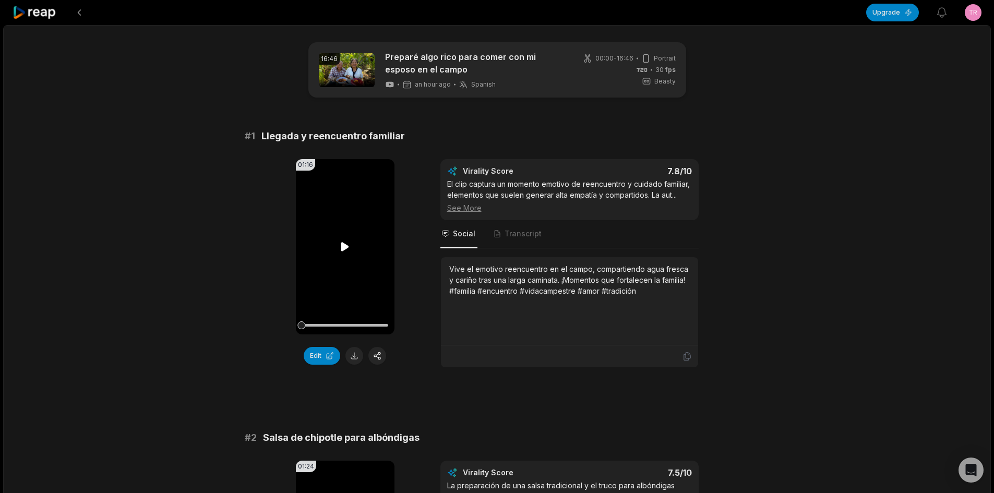
click at [342, 274] on video "Your browser does not support mp4 format." at bounding box center [345, 246] width 99 height 175
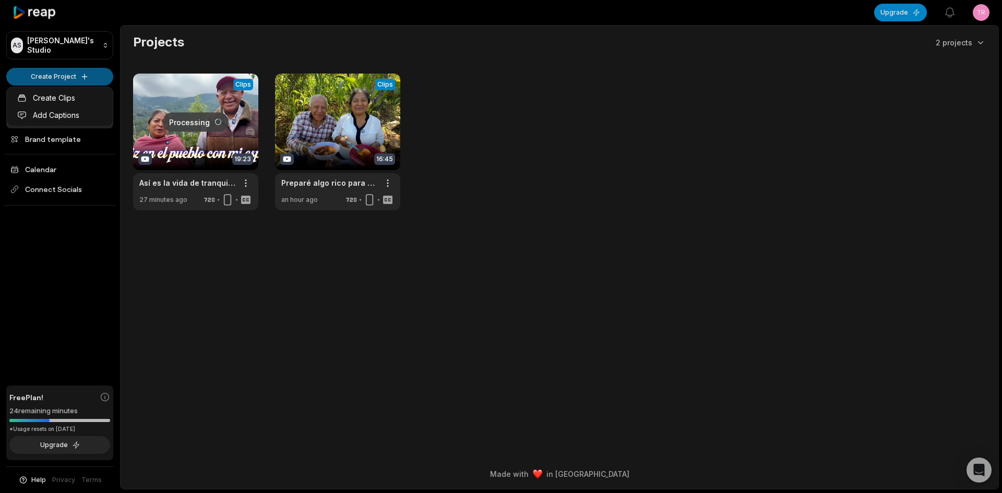
click at [82, 81] on html "AS [PERSON_NAME]'s Studio Create Project Home Projects Brand template Calendar …" at bounding box center [501, 246] width 1002 height 493
click at [74, 93] on link "Create Clips" at bounding box center [60, 97] width 102 height 17
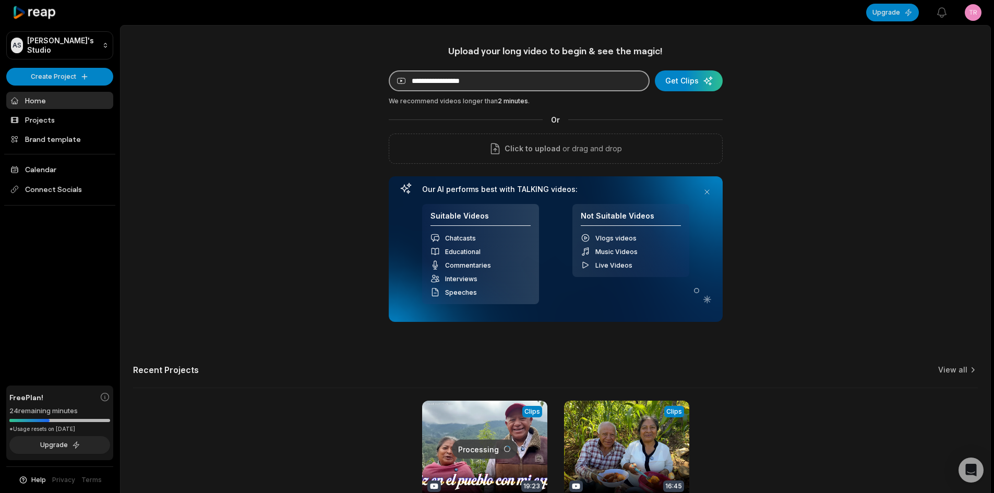
click at [490, 80] on input at bounding box center [519, 80] width 261 height 21
paste input "**********"
type input "**********"
click at [698, 82] on div "submit" at bounding box center [689, 80] width 68 height 21
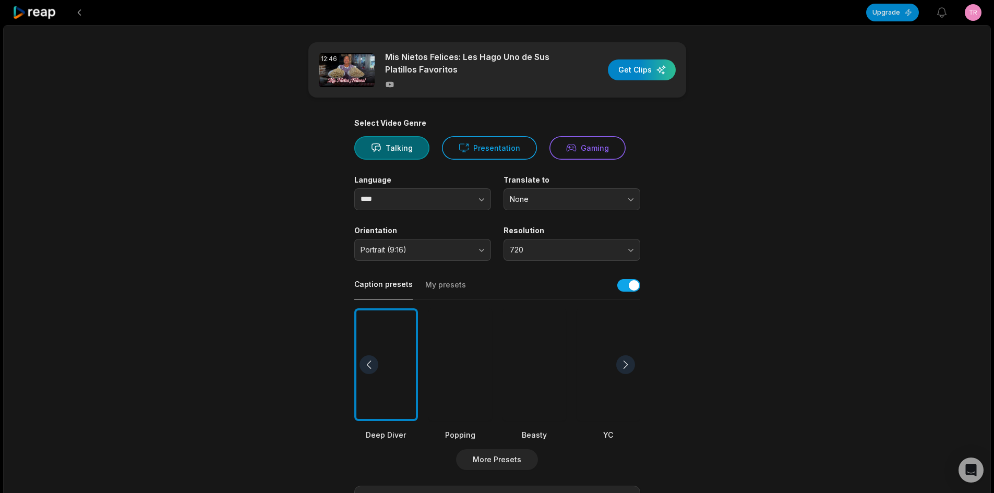
click at [601, 354] on div at bounding box center [609, 364] width 64 height 113
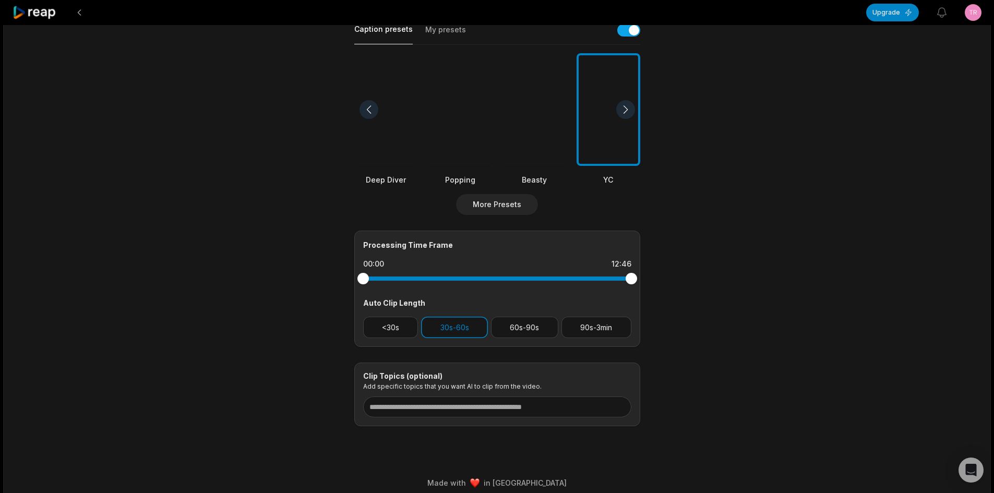
scroll to position [261, 0]
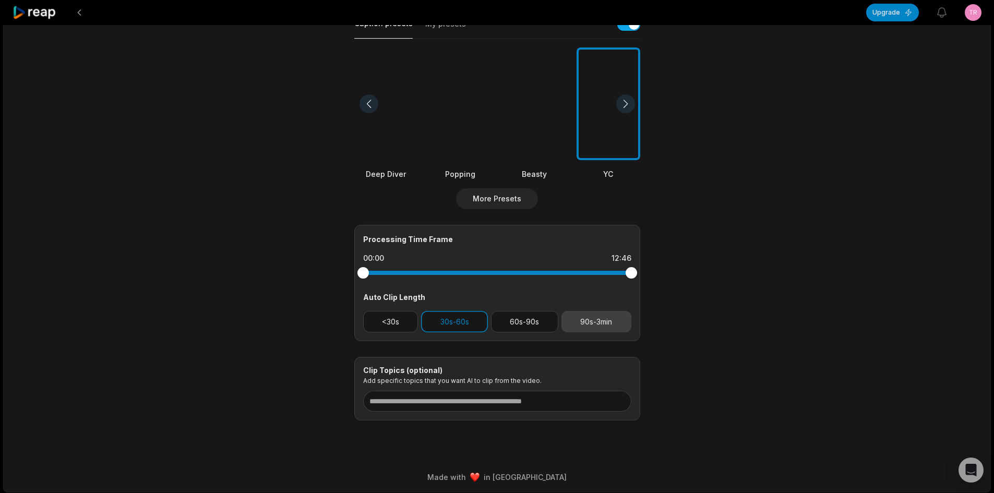
click at [603, 314] on button "90s-3min" at bounding box center [597, 321] width 70 height 21
click at [472, 314] on button "30s-60s" at bounding box center [454, 321] width 67 height 21
click at [530, 316] on button "60s-90s" at bounding box center [524, 321] width 67 height 21
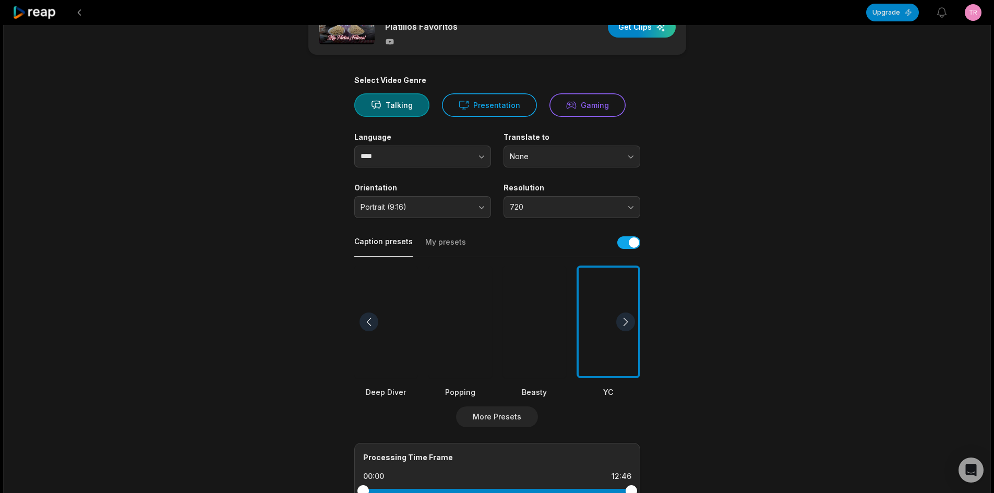
scroll to position [0, 0]
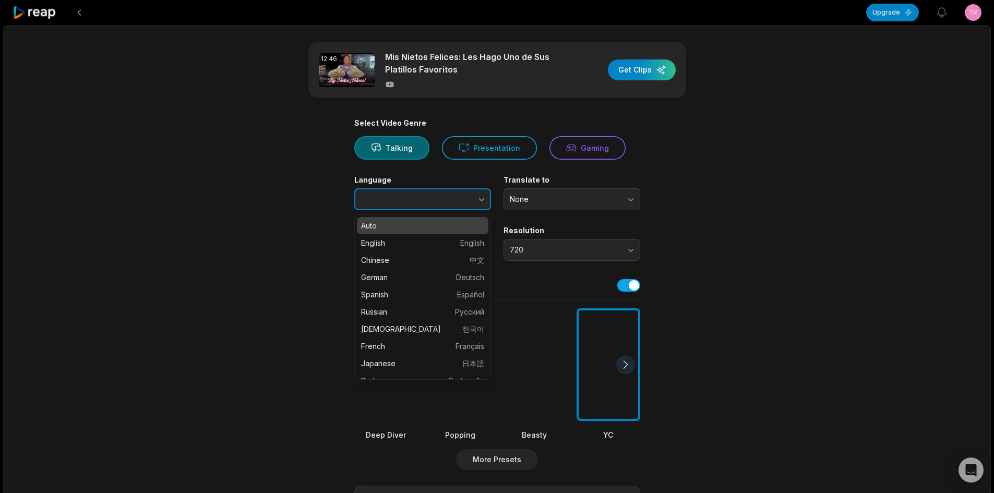
click at [461, 196] on button "button" at bounding box center [460, 199] width 59 height 22
type input "*******"
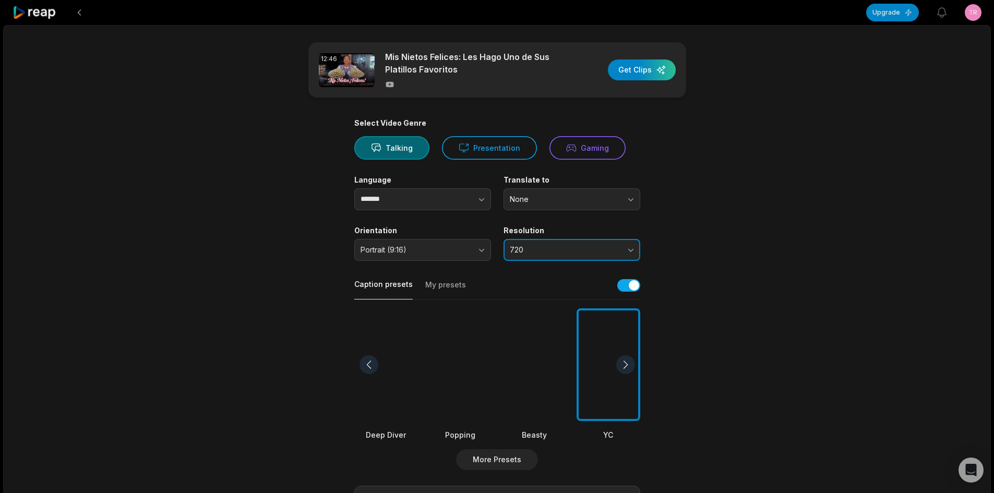
click at [624, 245] on button "720" at bounding box center [572, 250] width 137 height 22
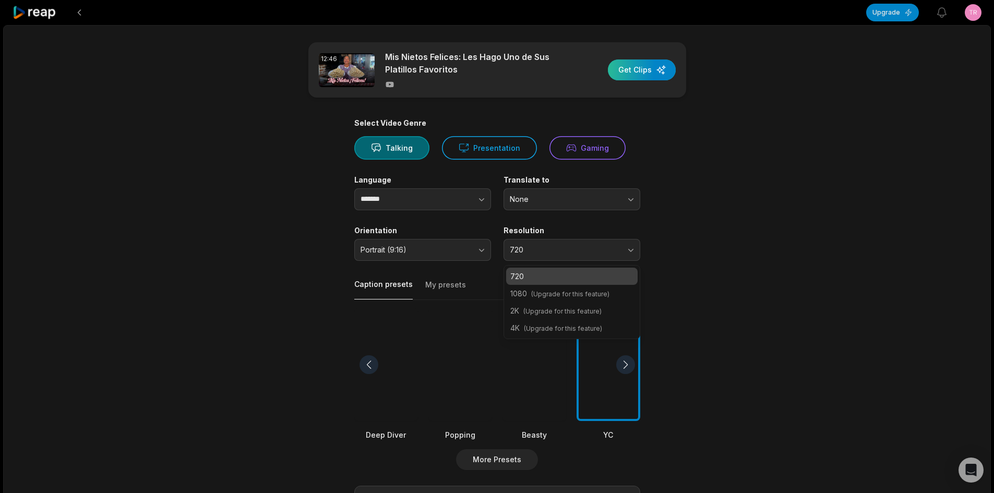
click at [637, 70] on div "button" at bounding box center [642, 69] width 68 height 21
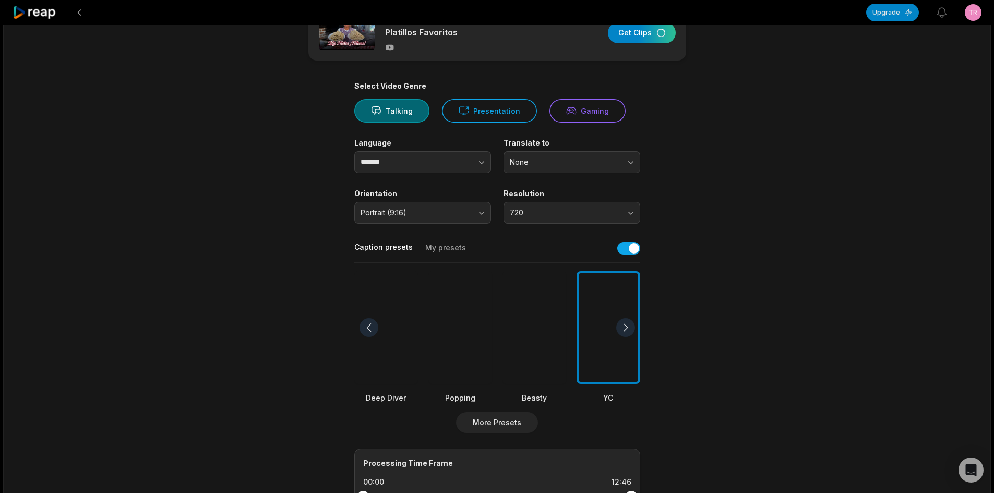
scroll to position [261, 0]
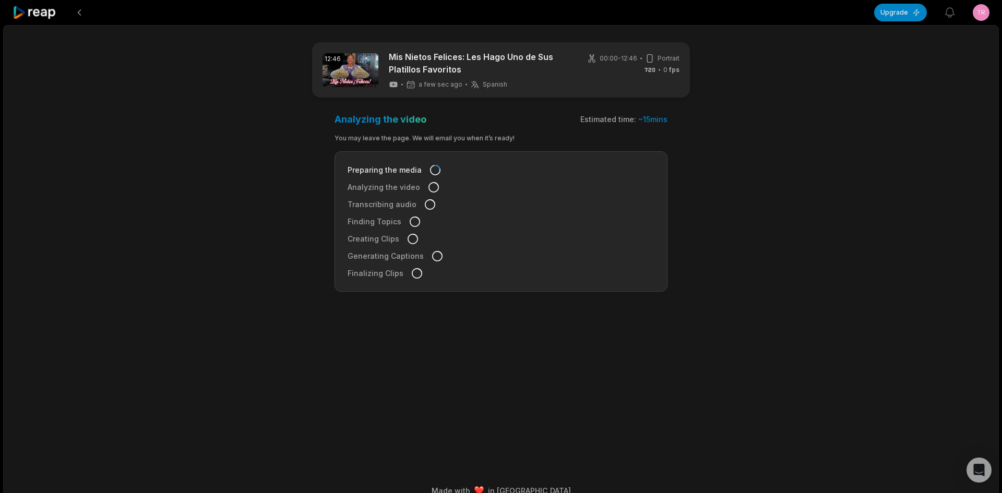
click at [980, 6] on html "Upgrade View notifications Open user menu 12:46 Mis Nietos Felices: Les Hago Un…" at bounding box center [501, 246] width 1002 height 493
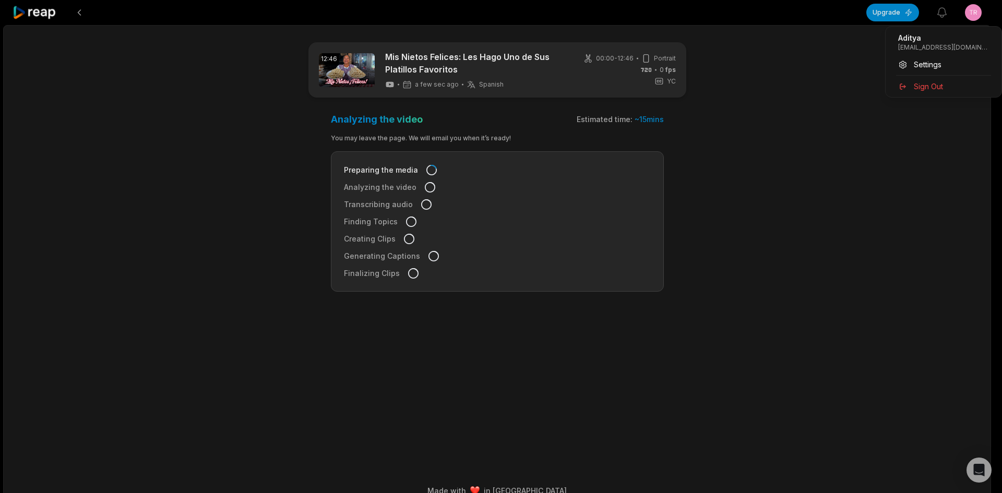
click at [978, 11] on html "Upgrade View notifications Open user menu 12:46 Mis Nietos Felices: Les Hago Un…" at bounding box center [501, 246] width 1002 height 493
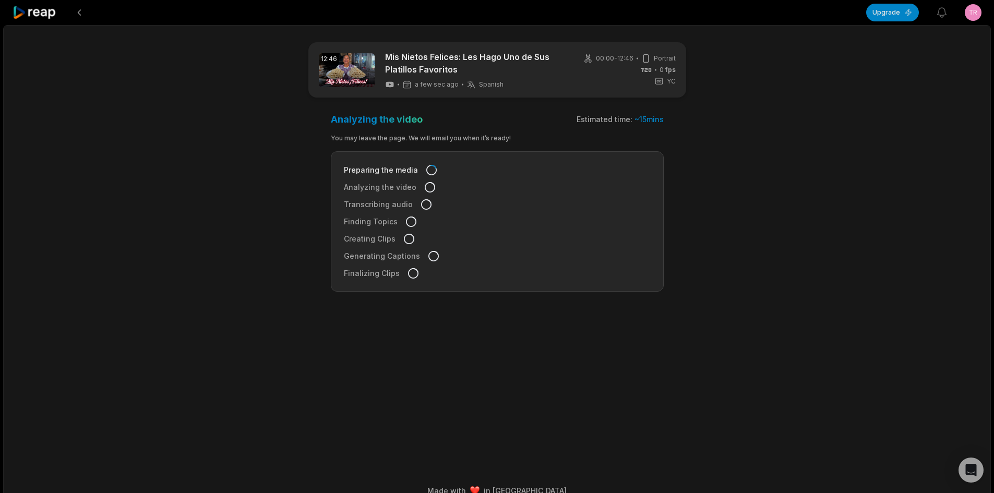
click at [978, 11] on html "Upgrade View notifications Open user menu 12:46 Mis Nietos Felices: Les Hago Un…" at bounding box center [497, 246] width 994 height 493
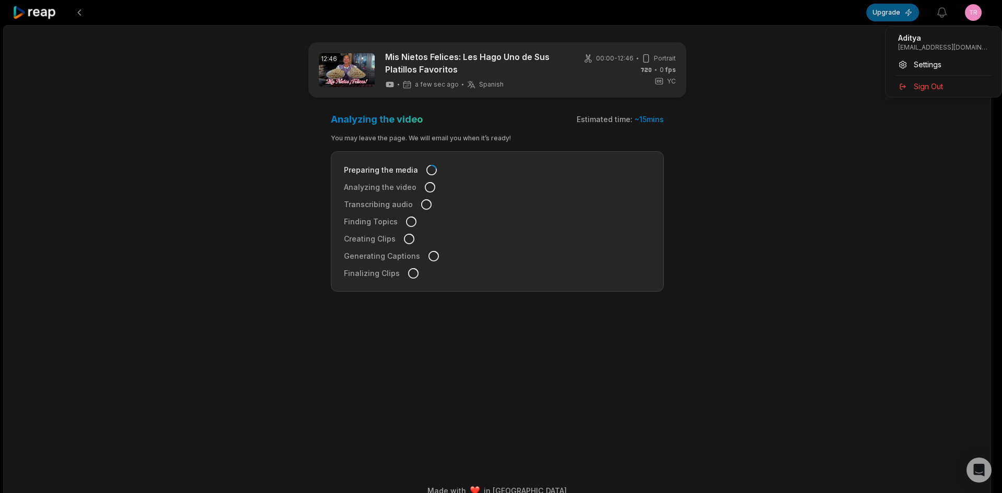
click at [889, 17] on html "Upgrade View notifications Open user menu 12:46 Mis Nietos Felices: Les Hago Un…" at bounding box center [501, 246] width 1002 height 493
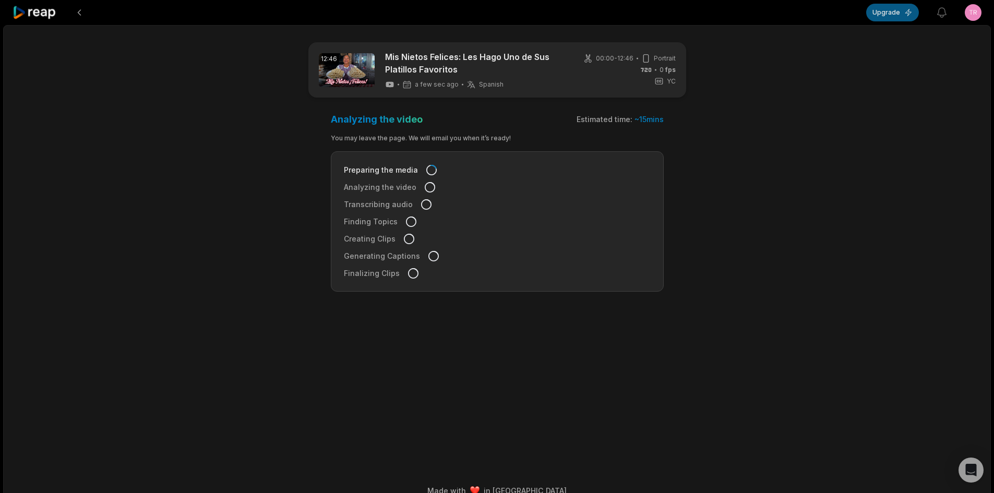
click at [887, 13] on button "Upgrade" at bounding box center [892, 13] width 53 height 18
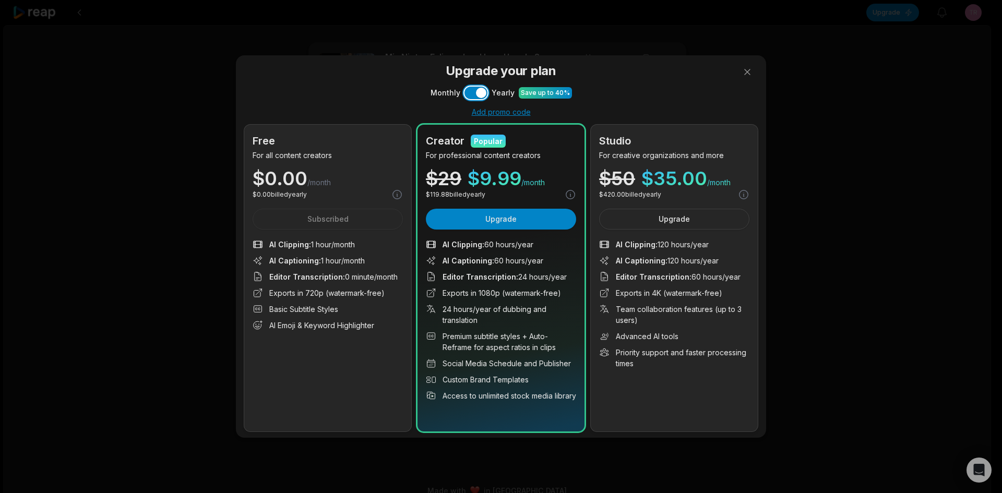
click at [471, 90] on button "Use setting" at bounding box center [475, 93] width 23 height 13
click at [478, 90] on button "Use setting" at bounding box center [475, 93] width 23 height 13
click at [466, 90] on button "Use setting" at bounding box center [475, 93] width 23 height 13
click at [475, 92] on button "Use setting" at bounding box center [475, 93] width 23 height 13
click at [476, 97] on button "Use setting" at bounding box center [475, 93] width 23 height 13
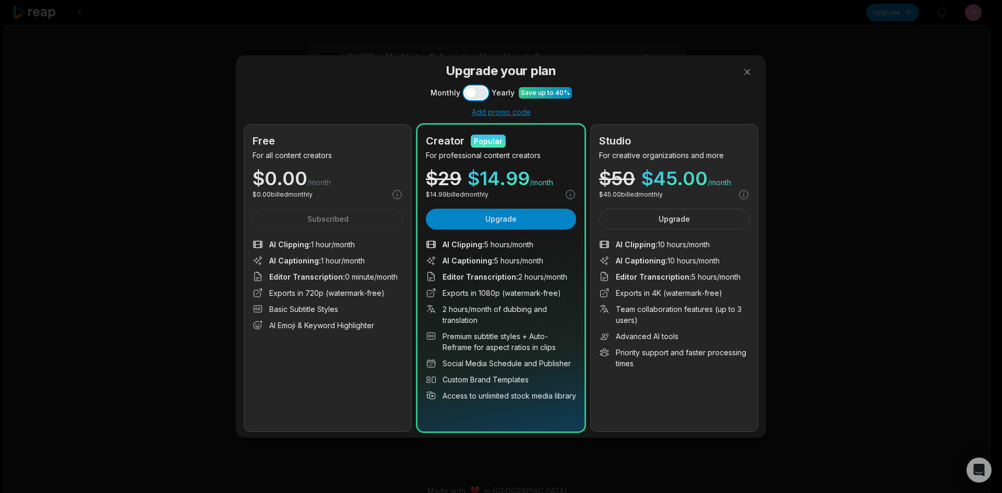
click at [476, 97] on button "Use setting" at bounding box center [475, 93] width 23 height 13
click at [741, 73] on button at bounding box center [747, 72] width 21 height 21
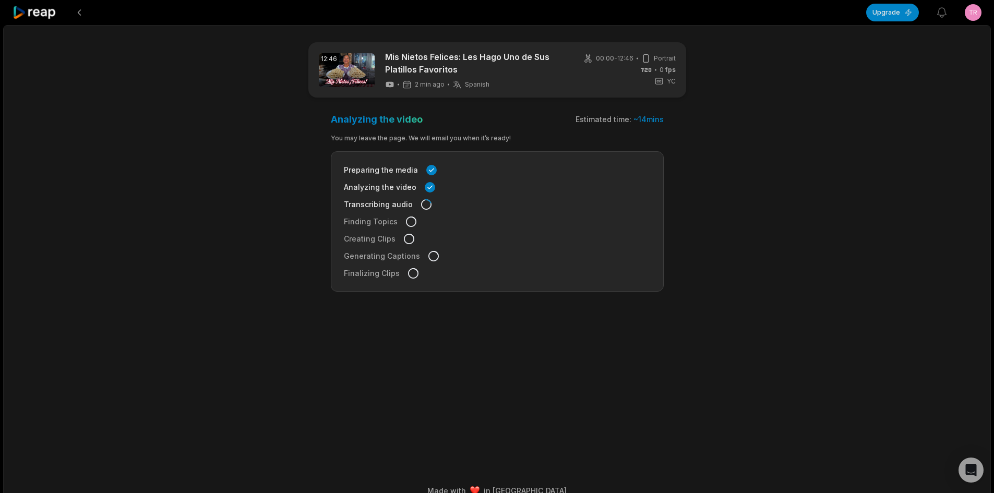
click at [43, 14] on icon at bounding box center [35, 13] width 44 height 14
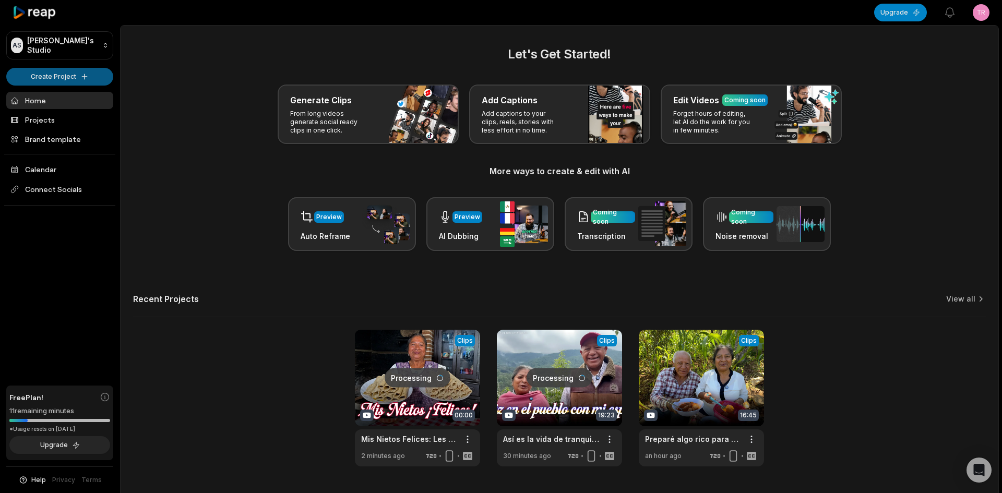
click at [73, 71] on html "AS Aditya's Studio Create Project Home Projects Brand template Calendar Connect…" at bounding box center [501, 246] width 1002 height 493
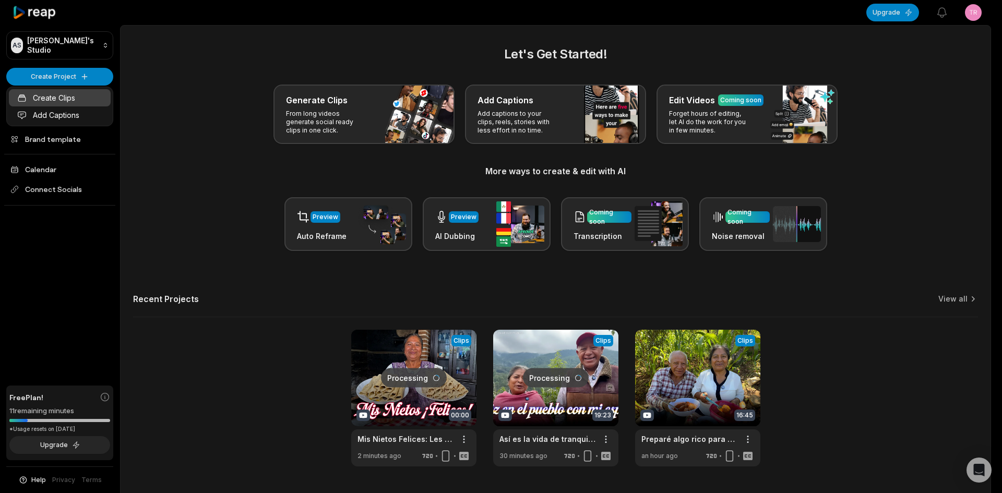
click at [74, 97] on link "Create Clips" at bounding box center [60, 97] width 102 height 17
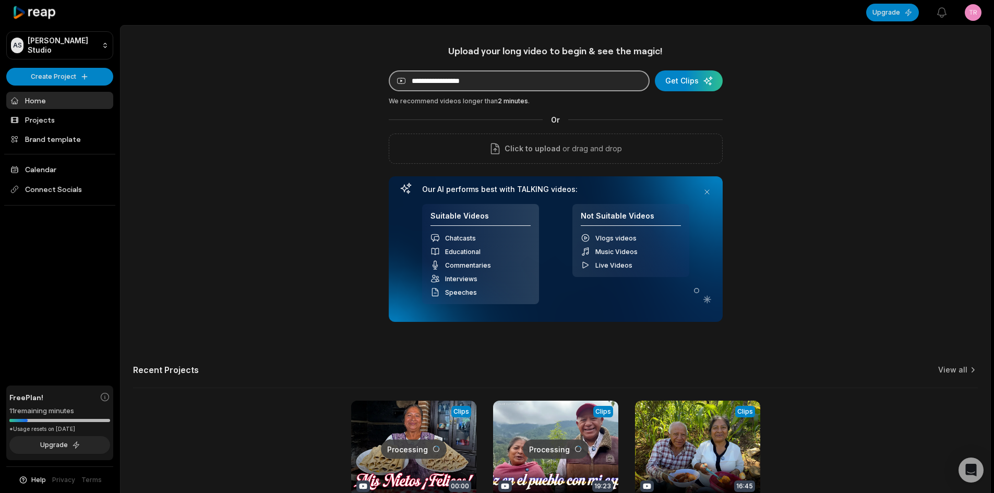
click at [448, 73] on input at bounding box center [519, 80] width 261 height 21
paste input "**********"
type input "**********"
click at [686, 73] on div "submit" at bounding box center [689, 80] width 68 height 21
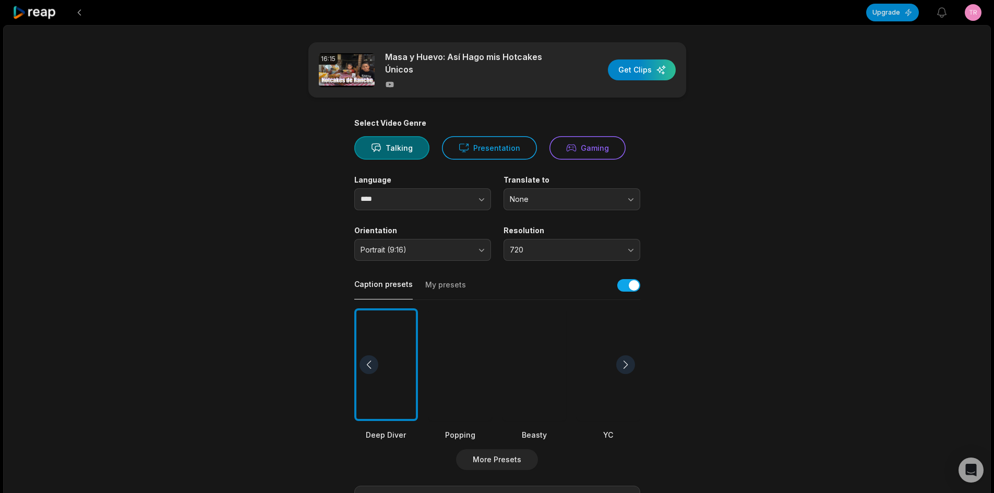
click at [555, 362] on div at bounding box center [535, 364] width 64 height 113
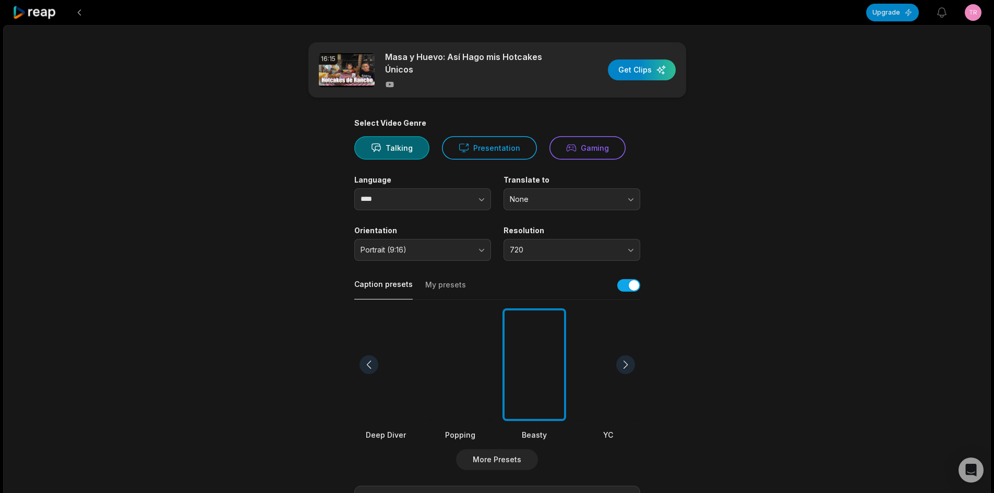
click at [595, 368] on div at bounding box center [609, 364] width 64 height 113
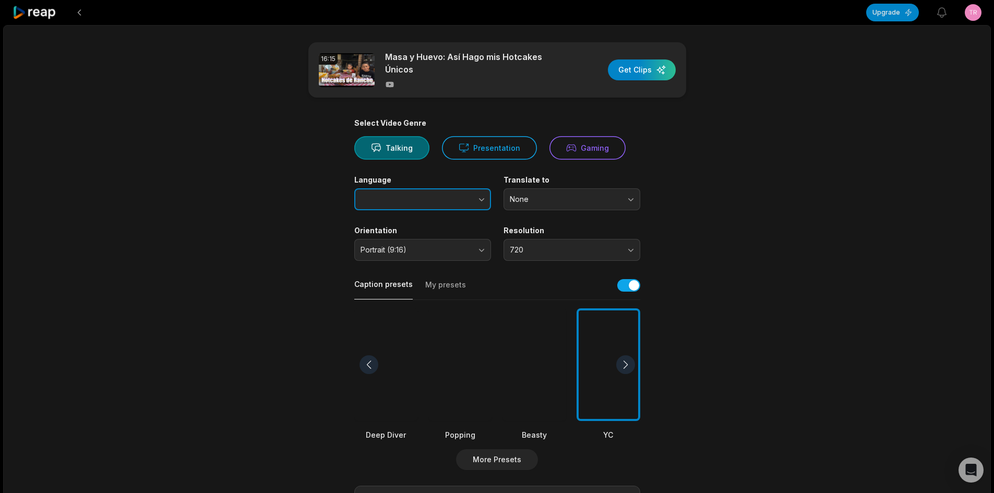
click at [456, 189] on button "button" at bounding box center [460, 199] width 59 height 22
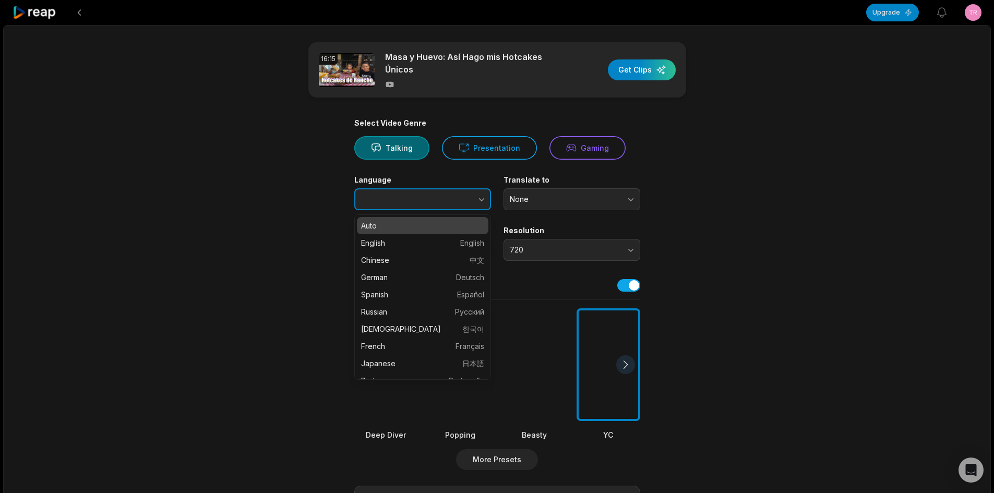
type input "*******"
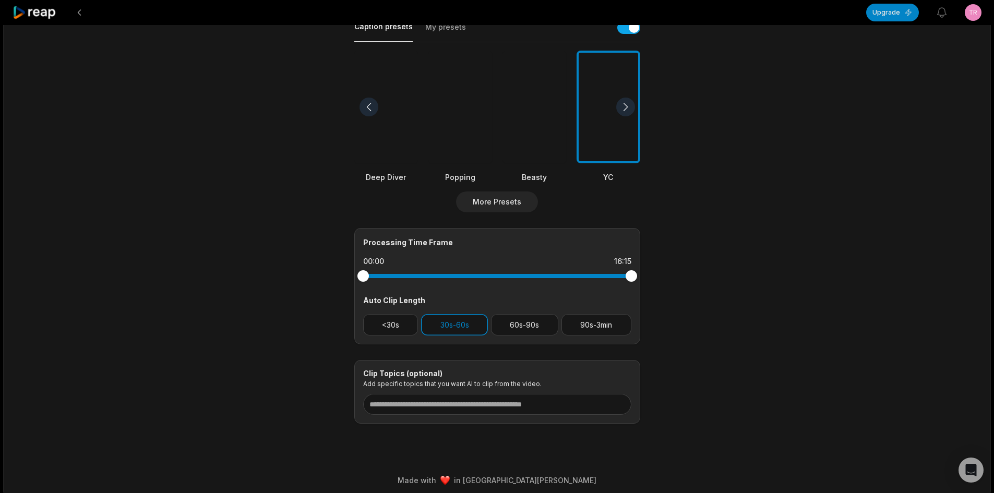
scroll to position [261, 0]
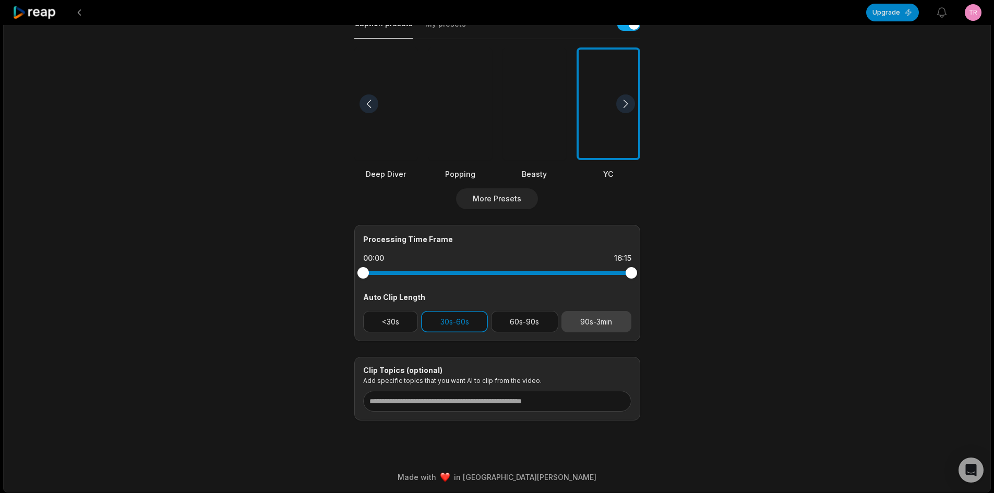
click at [601, 319] on button "90s-3min" at bounding box center [597, 321] width 70 height 21
click at [482, 318] on button "30s-60s" at bounding box center [454, 321] width 67 height 21
click at [526, 321] on button "60s-90s" at bounding box center [524, 321] width 67 height 21
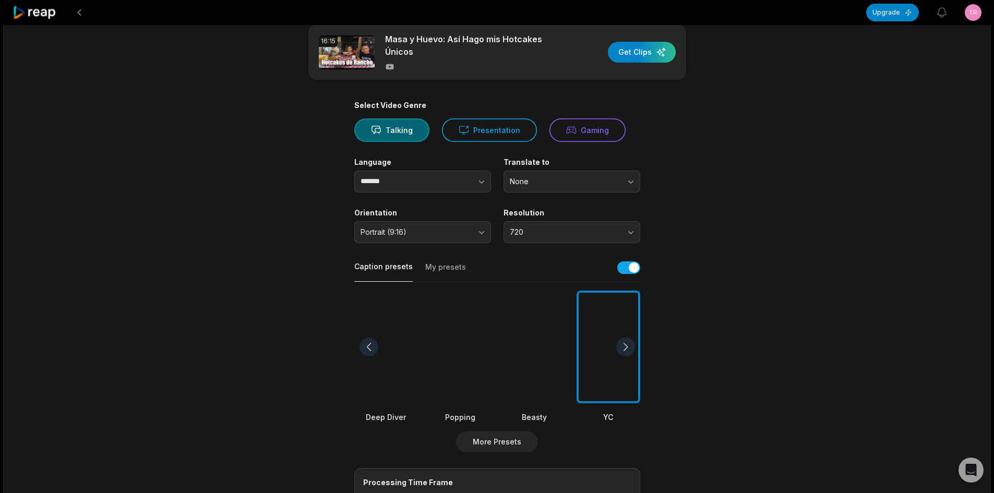
scroll to position [0, 0]
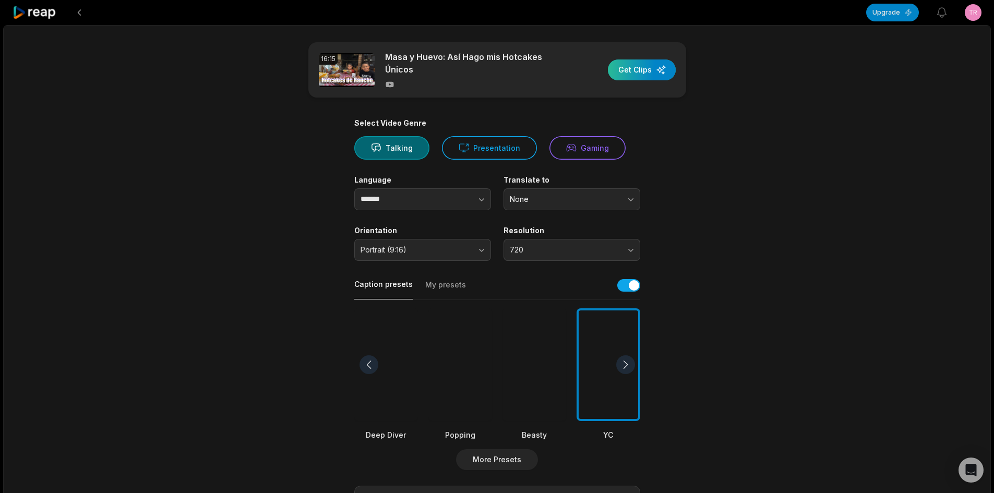
click at [645, 68] on div "button" at bounding box center [642, 69] width 68 height 21
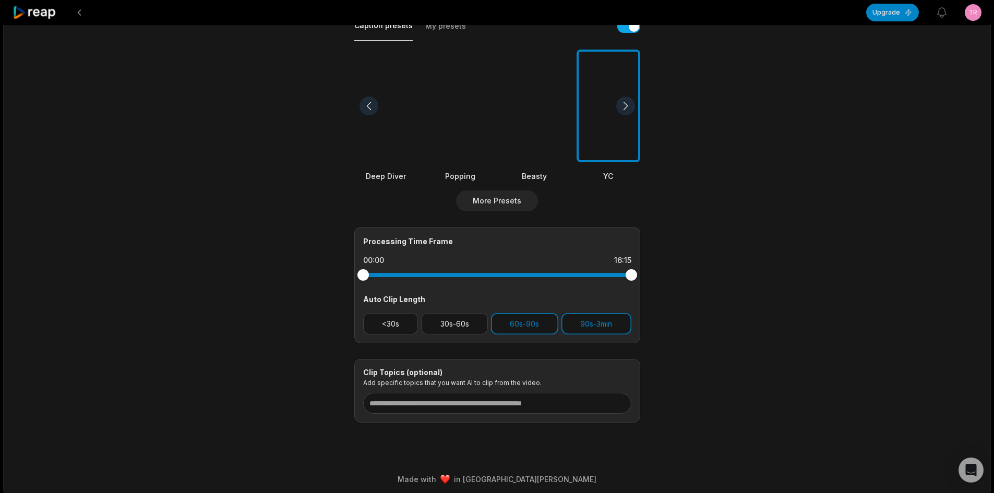
scroll to position [261, 0]
drag, startPoint x: 631, startPoint y: 276, endPoint x: 543, endPoint y: 318, distance: 97.6
click at [543, 318] on div "Processing Time Frame 00:00 10:55 Auto Clip Length <30s 30s-60s 60s-90s 90s-3min" at bounding box center [497, 283] width 286 height 116
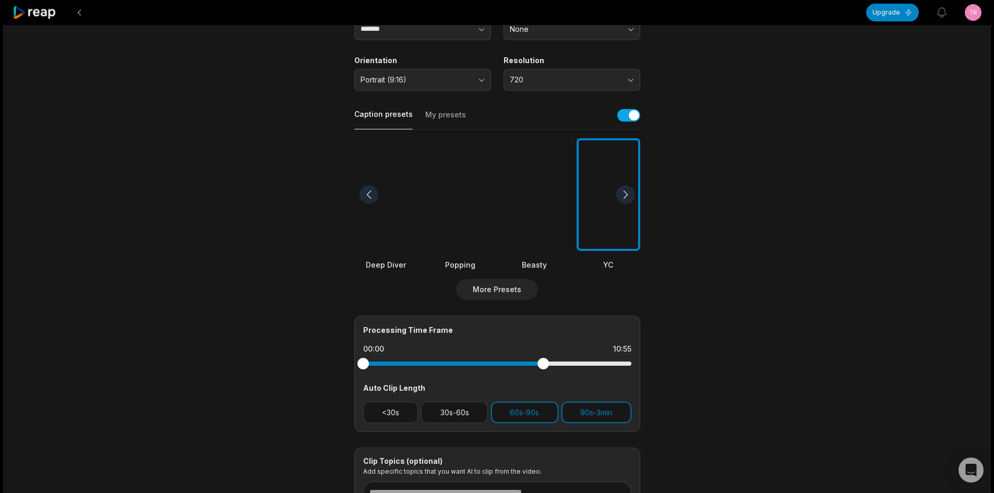
scroll to position [0, 0]
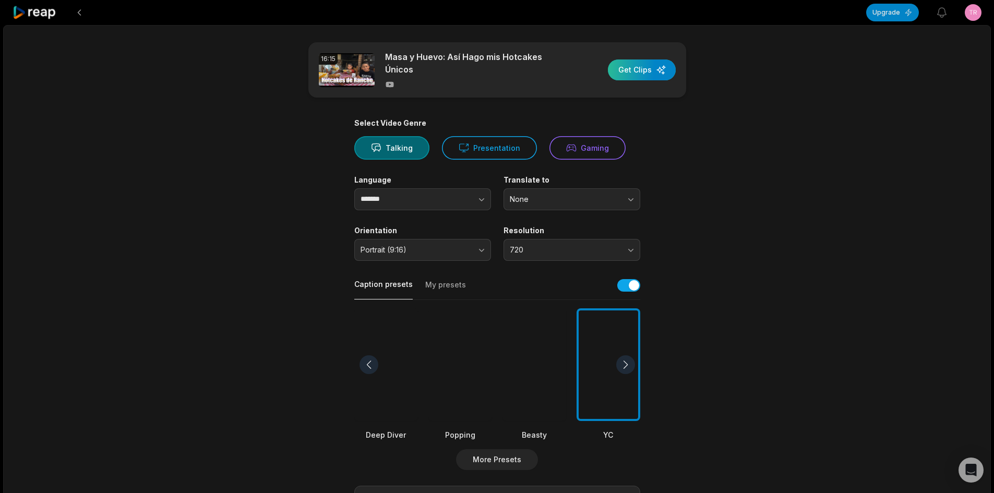
click at [640, 72] on div "button" at bounding box center [642, 69] width 68 height 21
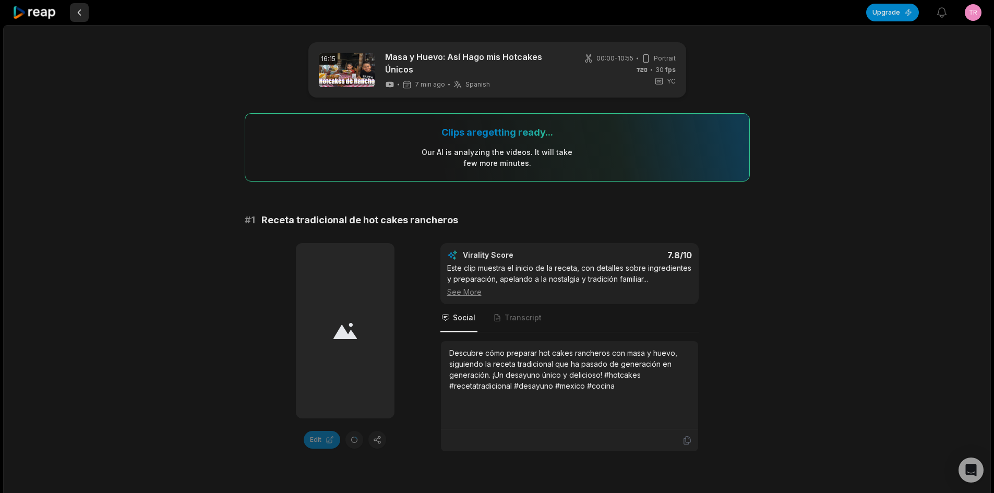
click at [76, 8] on button at bounding box center [79, 12] width 19 height 19
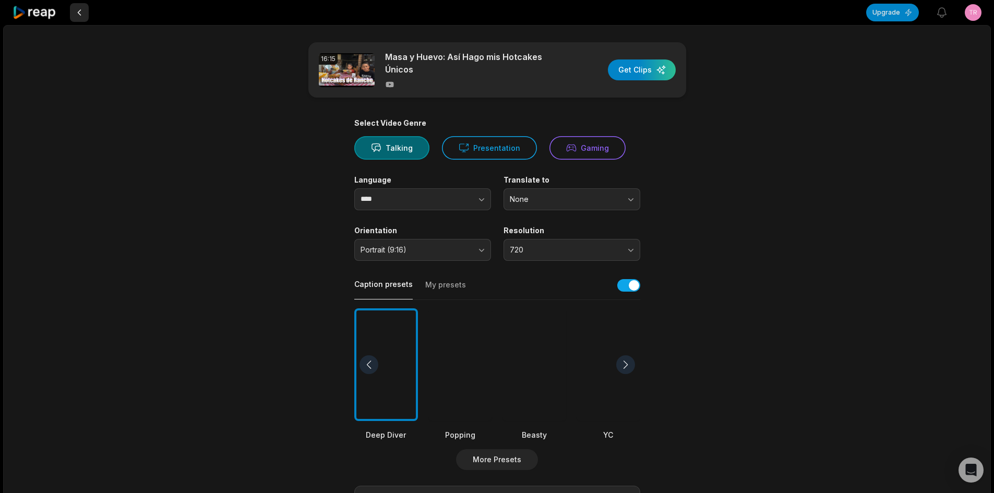
click at [74, 12] on button at bounding box center [79, 12] width 19 height 19
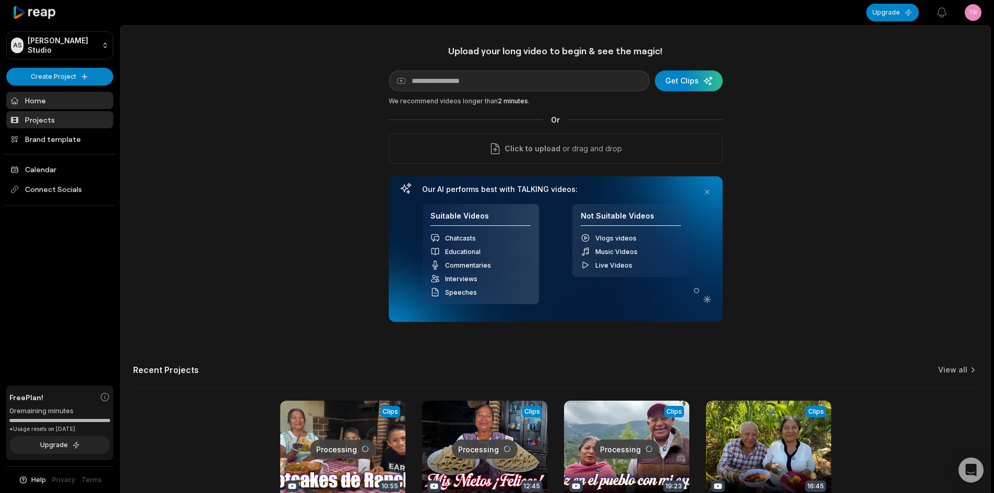
click at [52, 120] on link "Projects" at bounding box center [59, 119] width 107 height 17
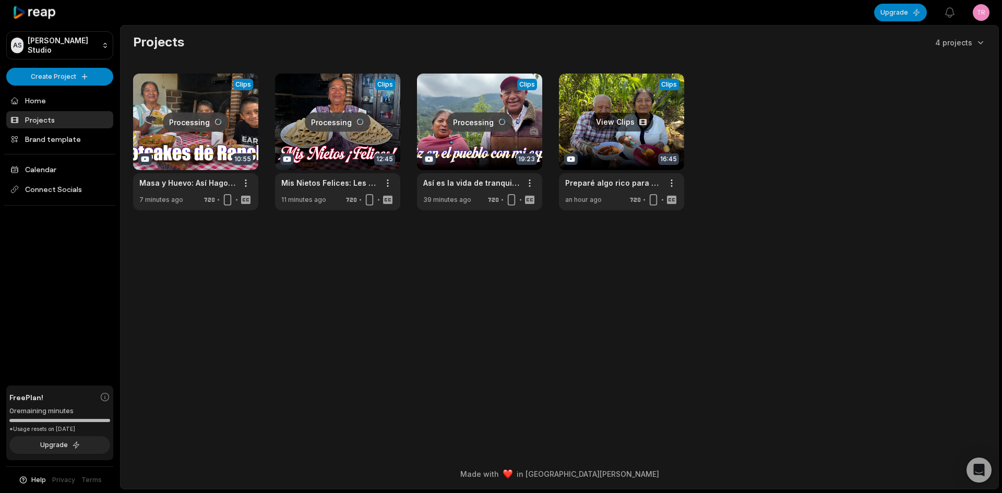
click at [612, 121] on link at bounding box center [621, 142] width 125 height 137
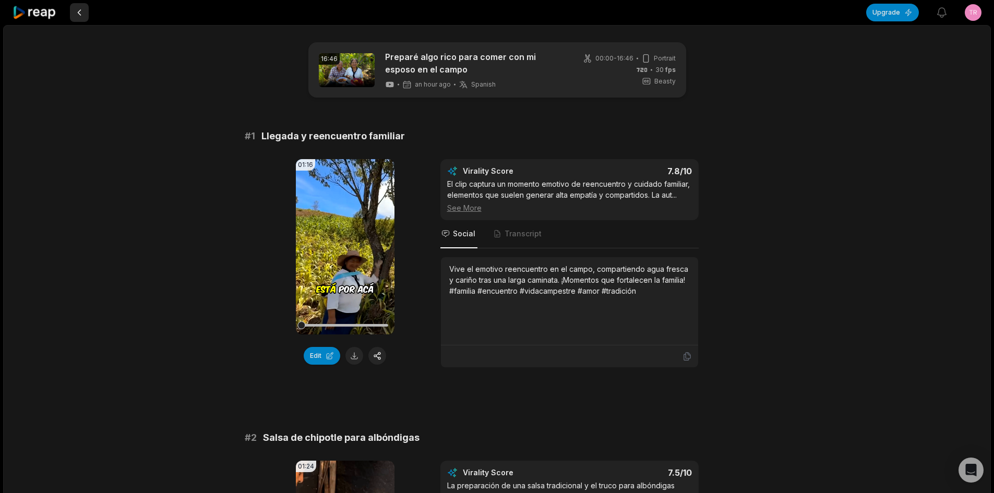
click at [72, 13] on button at bounding box center [79, 12] width 19 height 19
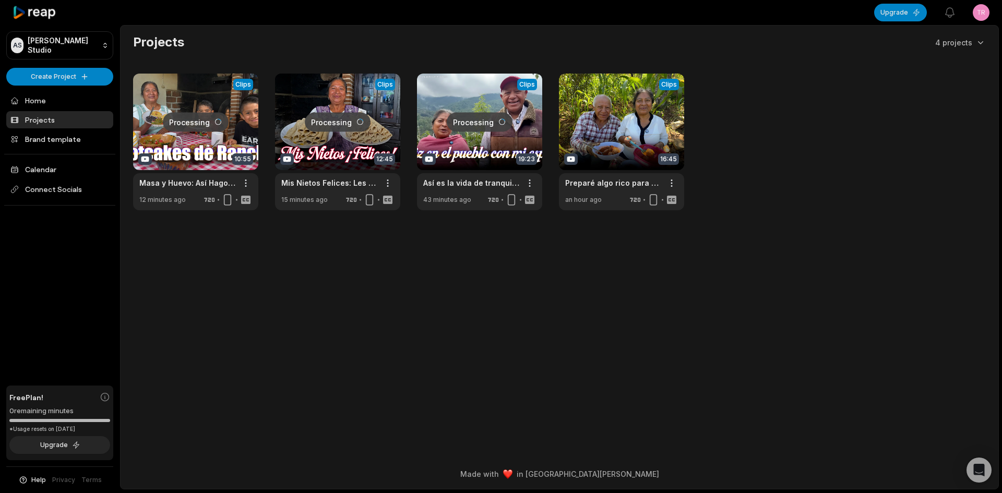
click at [493, 125] on link at bounding box center [479, 142] width 125 height 137
click at [59, 68] on html "AS [PERSON_NAME] Studio Create Project Home Projects Brand template Calendar Co…" at bounding box center [501, 246] width 1002 height 493
click at [982, 5] on html "AS [PERSON_NAME] Studio Create Project Home Projects Brand template Calendar Co…" at bounding box center [501, 246] width 1002 height 493
click at [978, 12] on html "AS [PERSON_NAME] Studio Create Project Home Projects Brand template Calendar Co…" at bounding box center [501, 246] width 1002 height 493
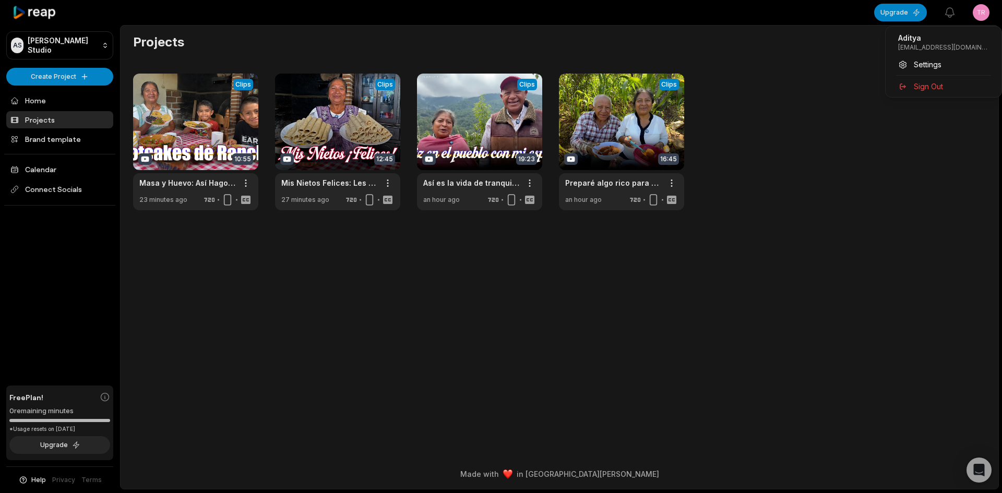
click at [976, 3] on html "AS [PERSON_NAME] Studio Create Project Home Projects Brand template Calendar Co…" at bounding box center [501, 246] width 1002 height 493
click at [889, 74] on div "[PERSON_NAME] [EMAIL_ADDRESS][DOMAIN_NAME] Settings Sign Out" at bounding box center [943, 61] width 117 height 71
